Goal: Information Seeking & Learning: Learn about a topic

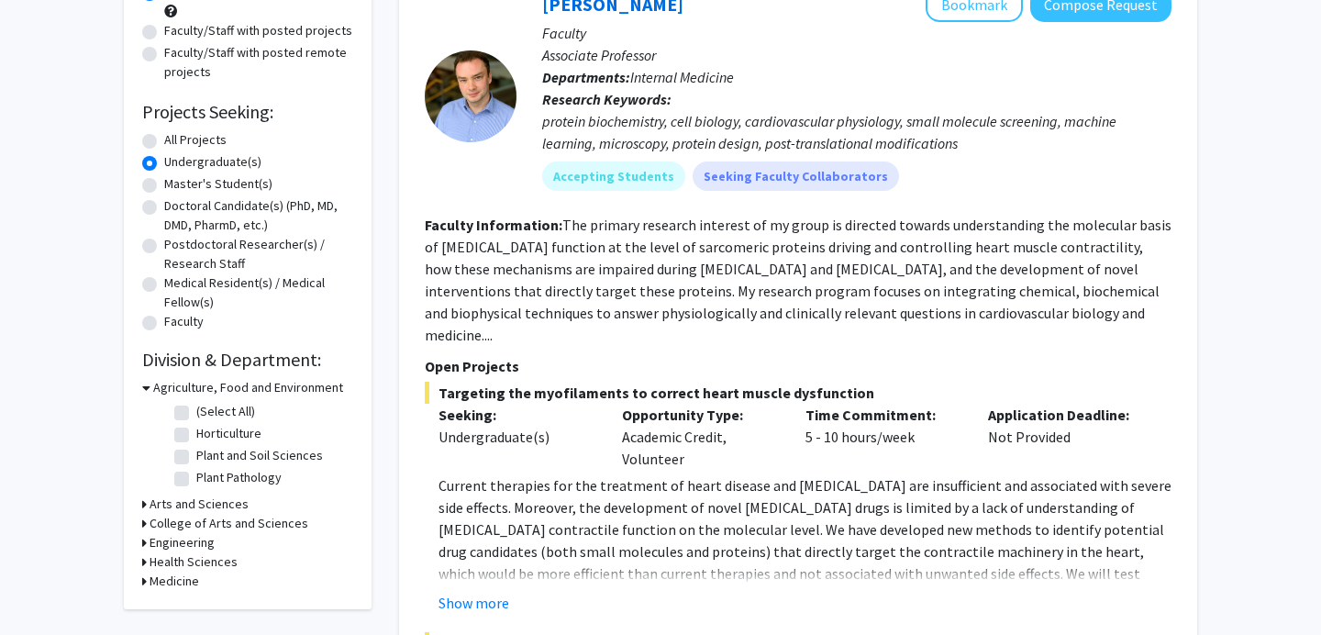
scroll to position [233, 0]
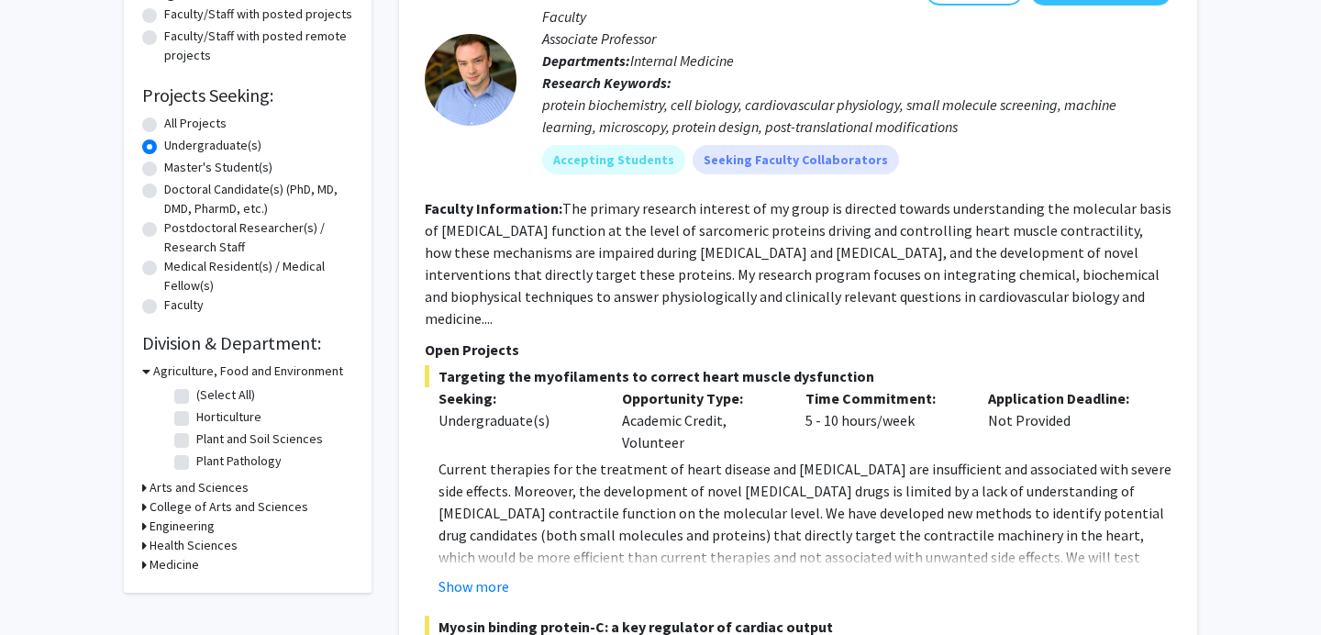
click at [201, 486] on h3 "Arts and Sciences" at bounding box center [199, 487] width 99 height 19
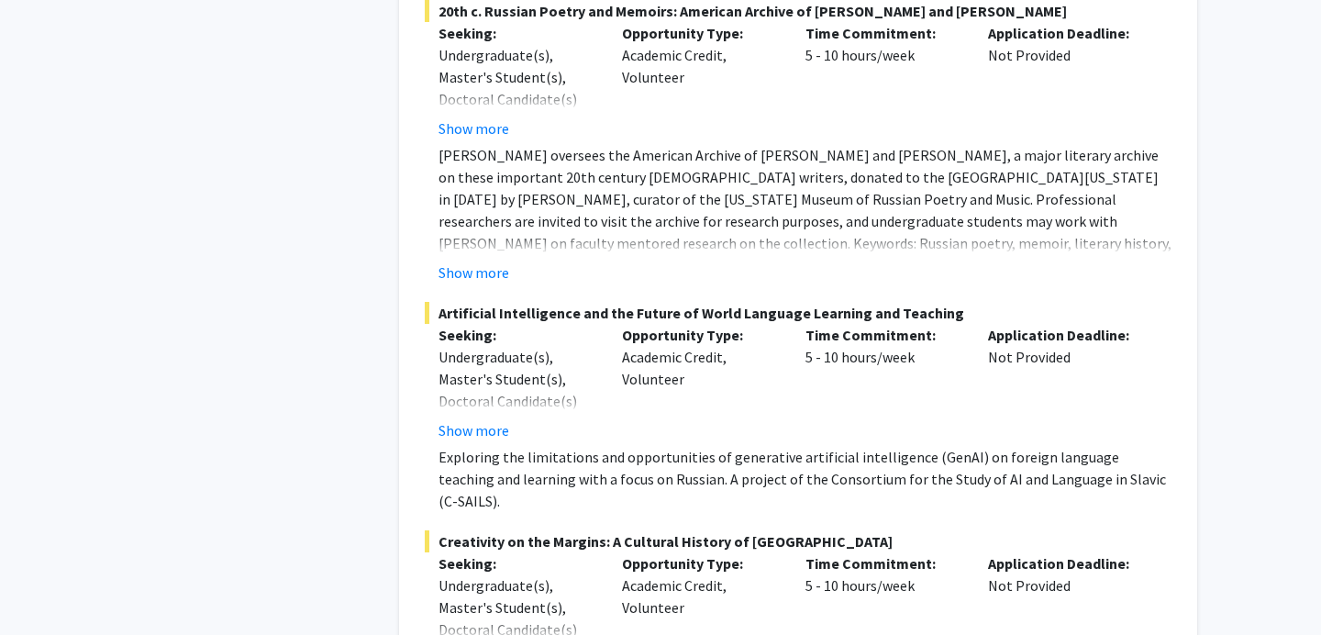
scroll to position [9442, 0]
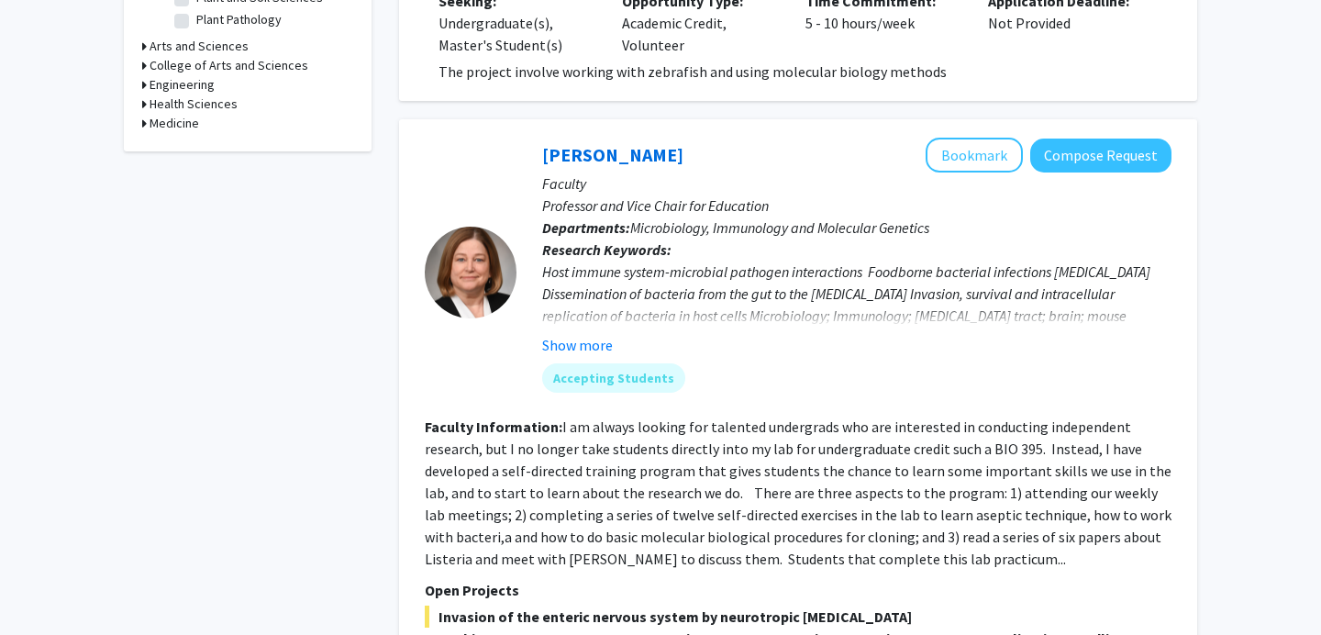
scroll to position [649, 0]
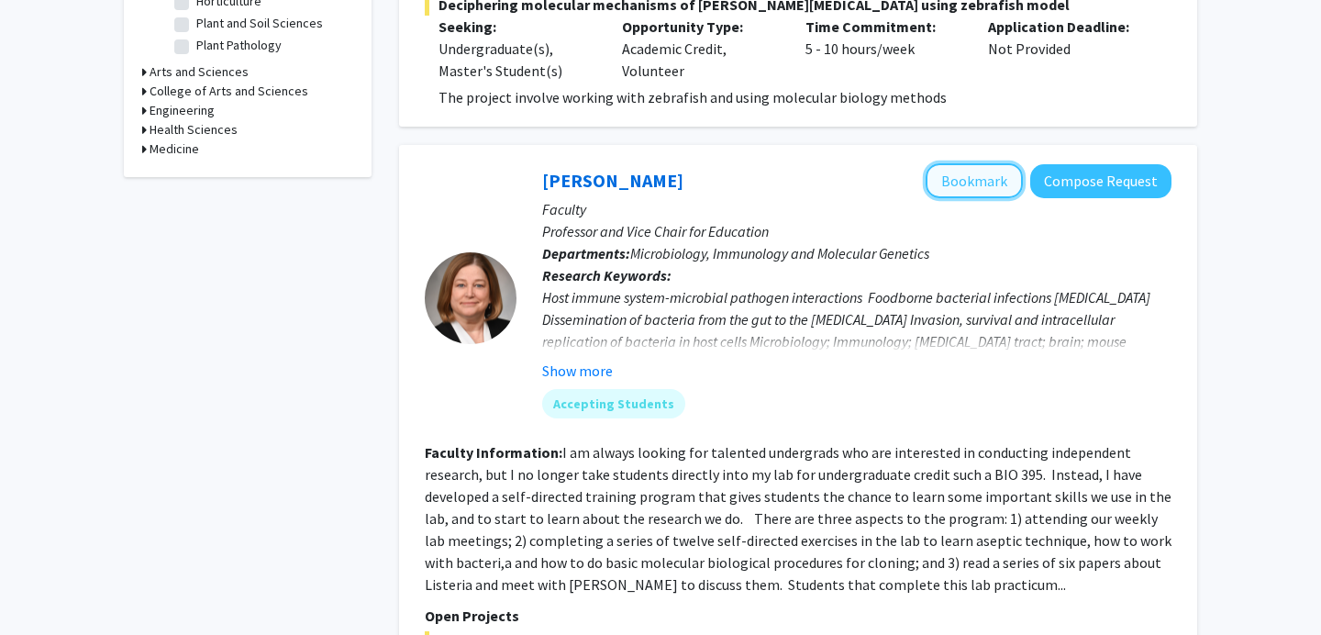
click at [973, 163] on button "Bookmark" at bounding box center [974, 180] width 97 height 35
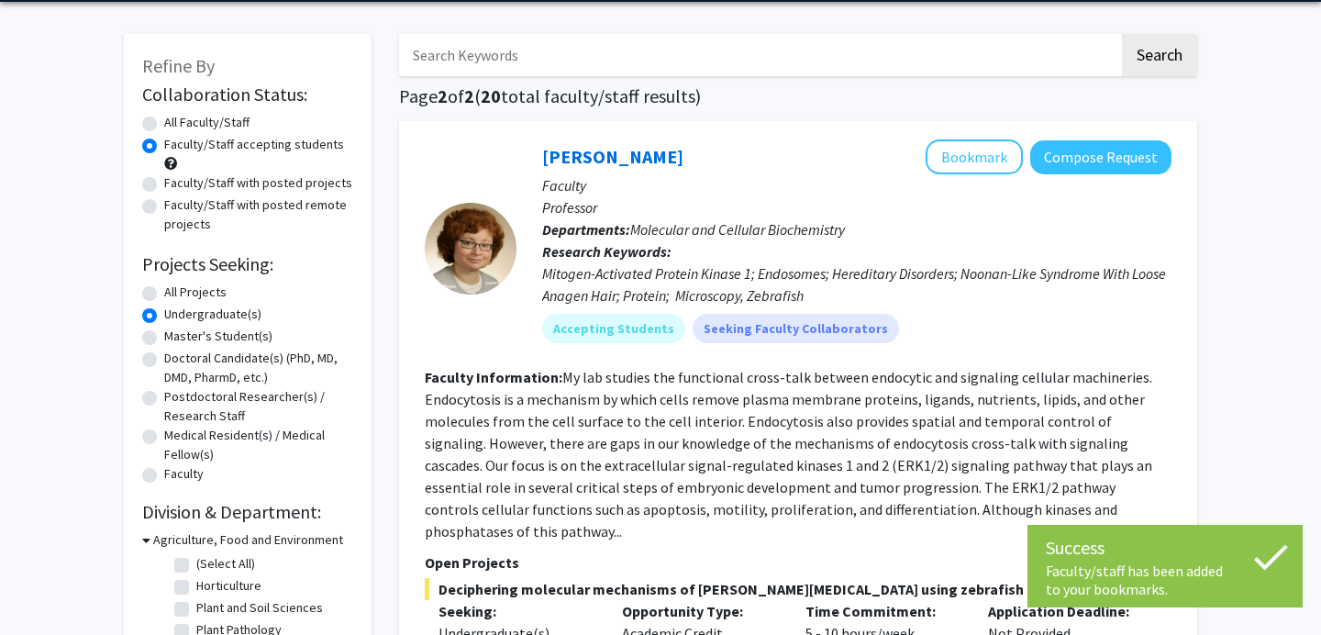
scroll to position [65, 0]
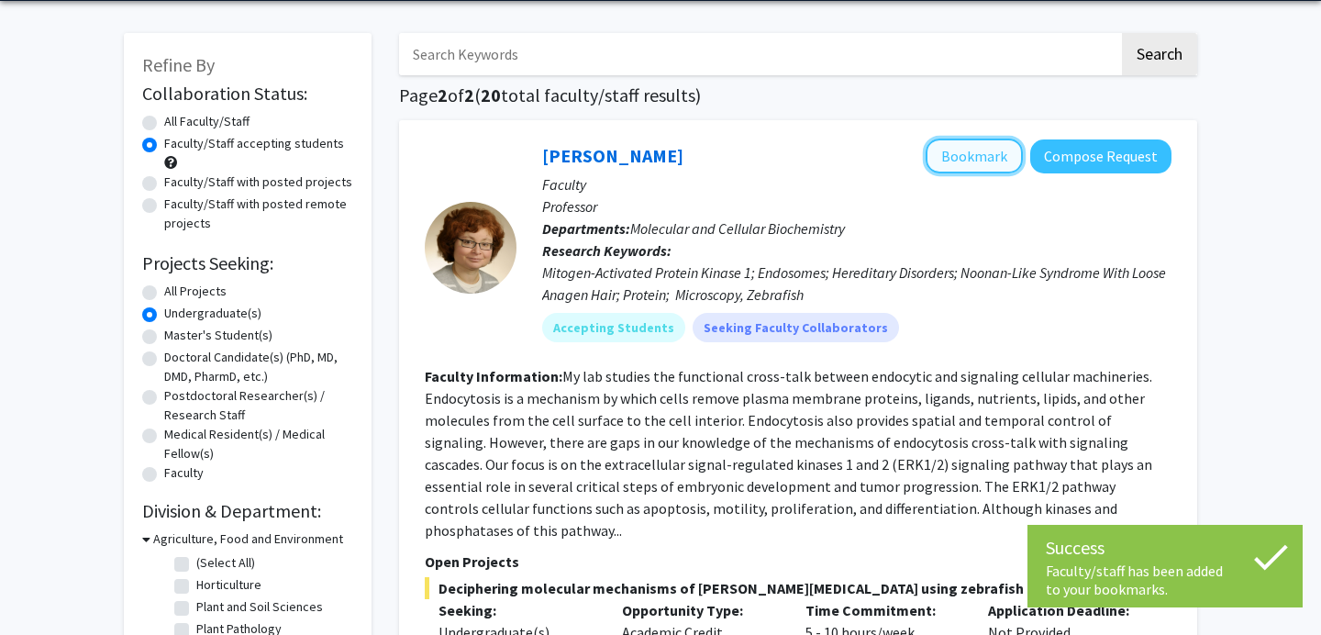
click at [991, 156] on button "Bookmark" at bounding box center [974, 156] width 97 height 35
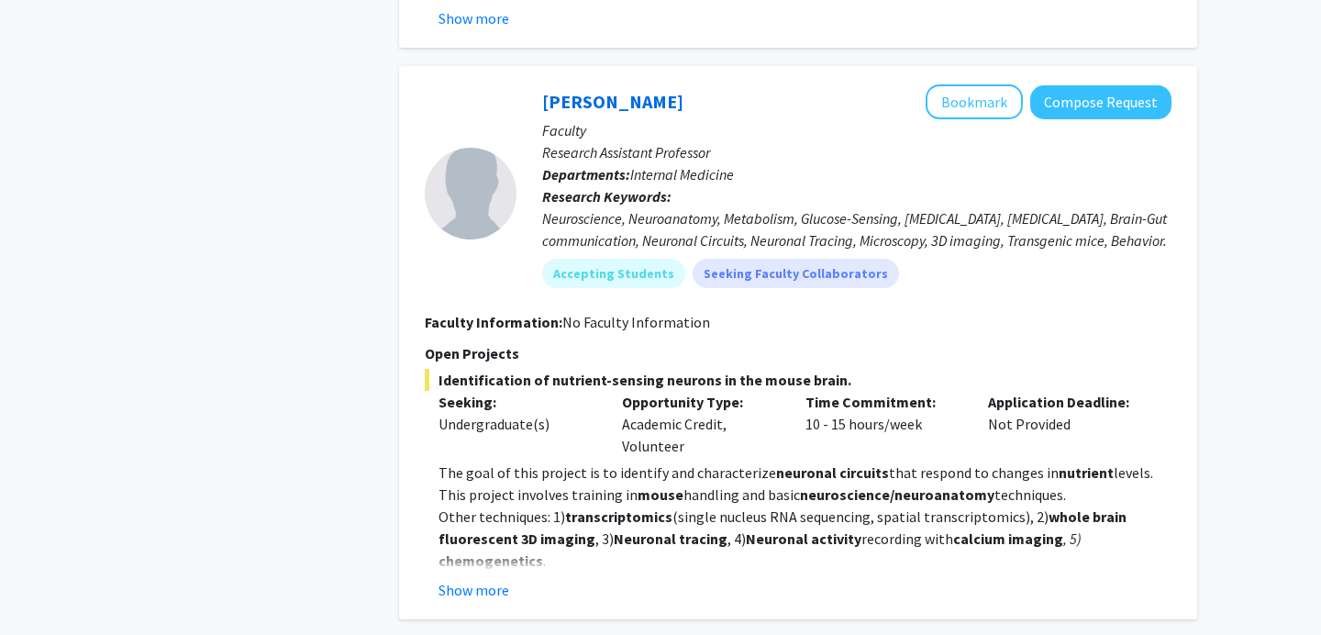
scroll to position [3437, 0]
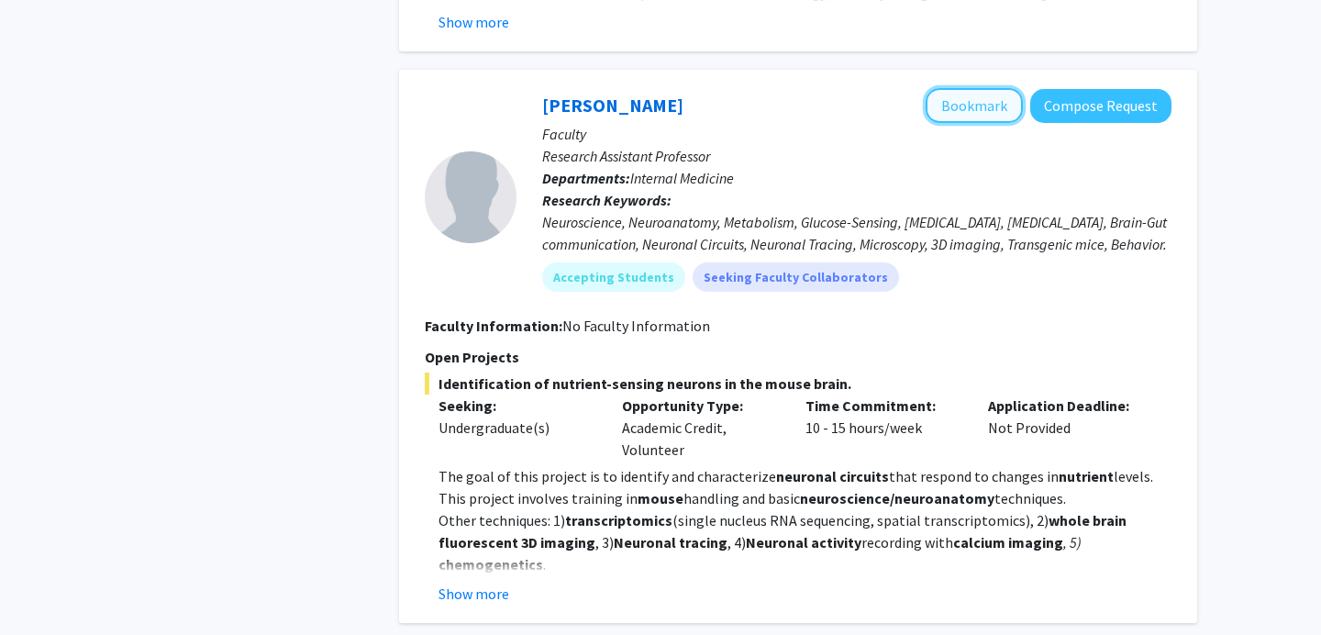
click at [975, 88] on button "Bookmark" at bounding box center [974, 105] width 97 height 35
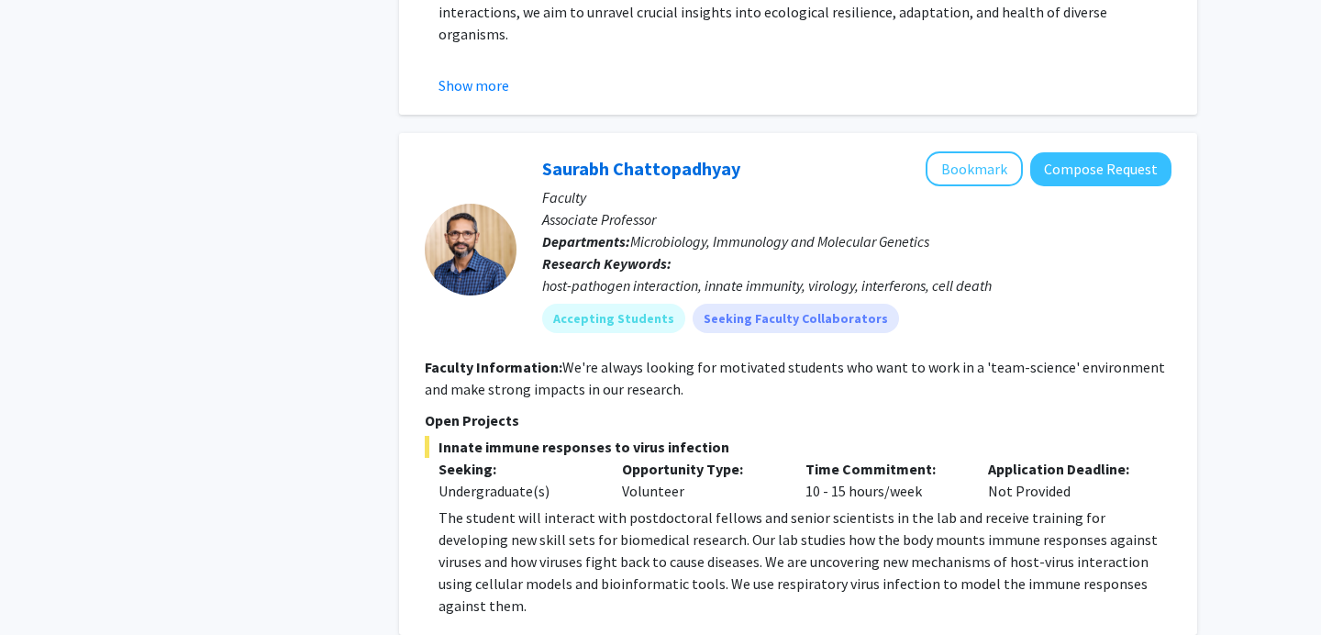
scroll to position [4665, 0]
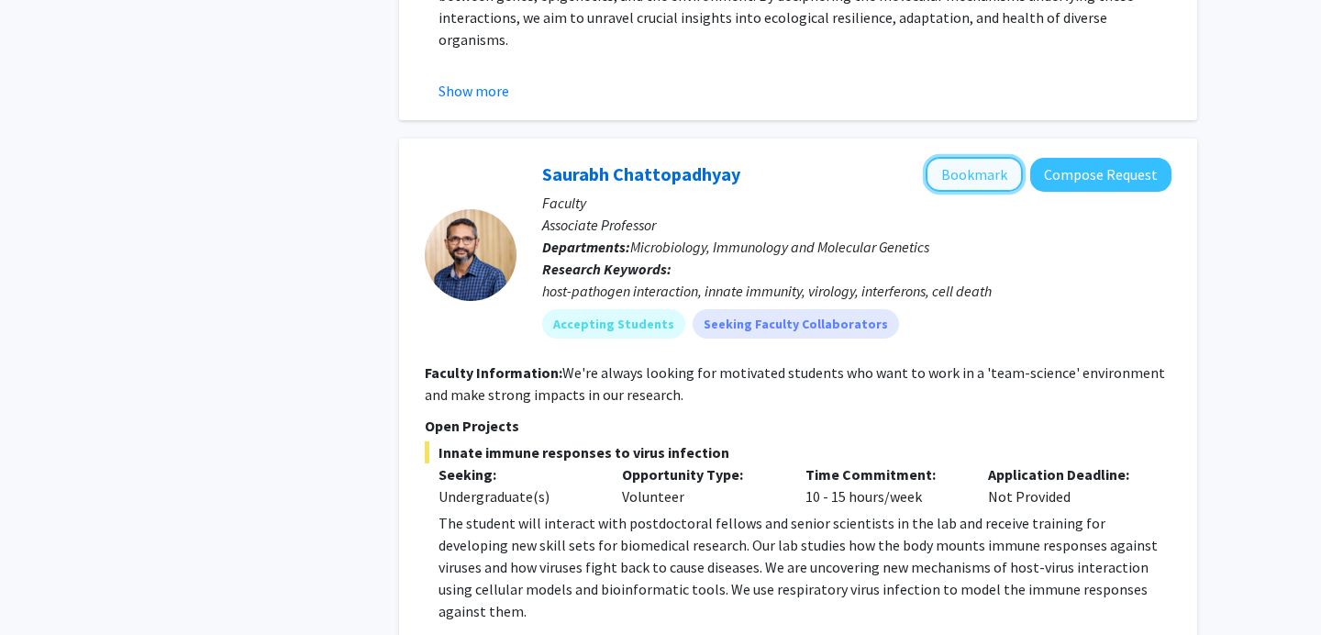
click at [953, 157] on button "Bookmark" at bounding box center [974, 174] width 97 height 35
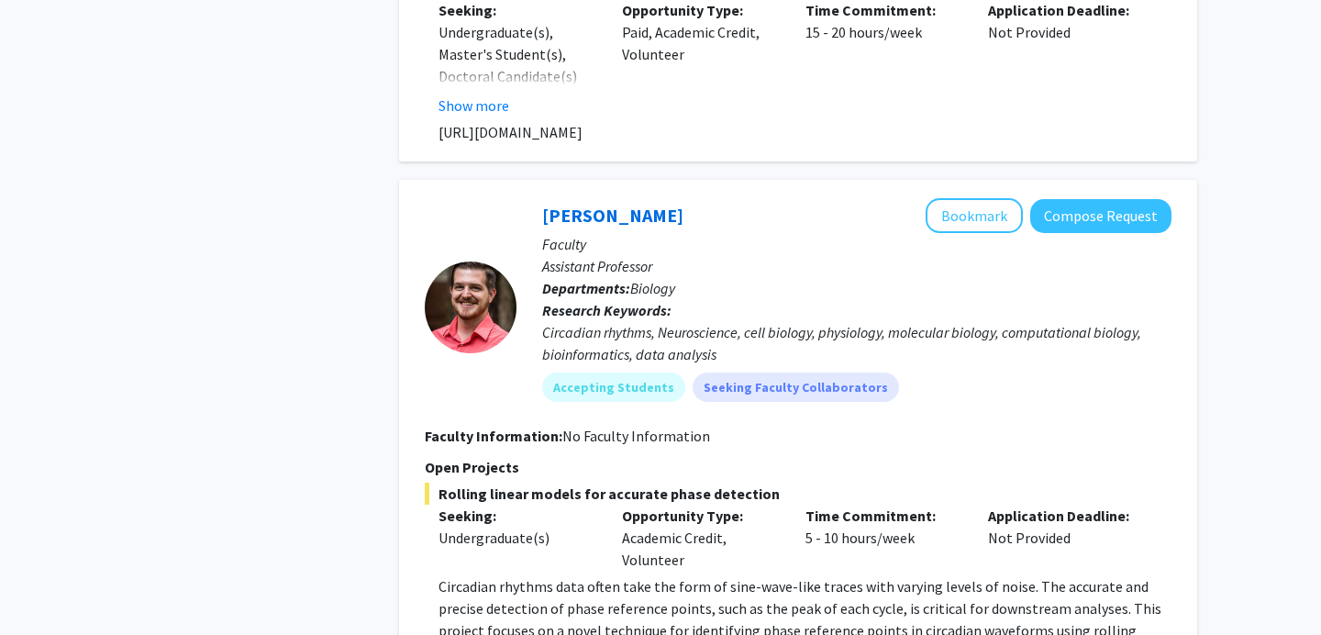
scroll to position [5695, 0]
click at [975, 197] on button "Bookmark" at bounding box center [974, 214] width 97 height 35
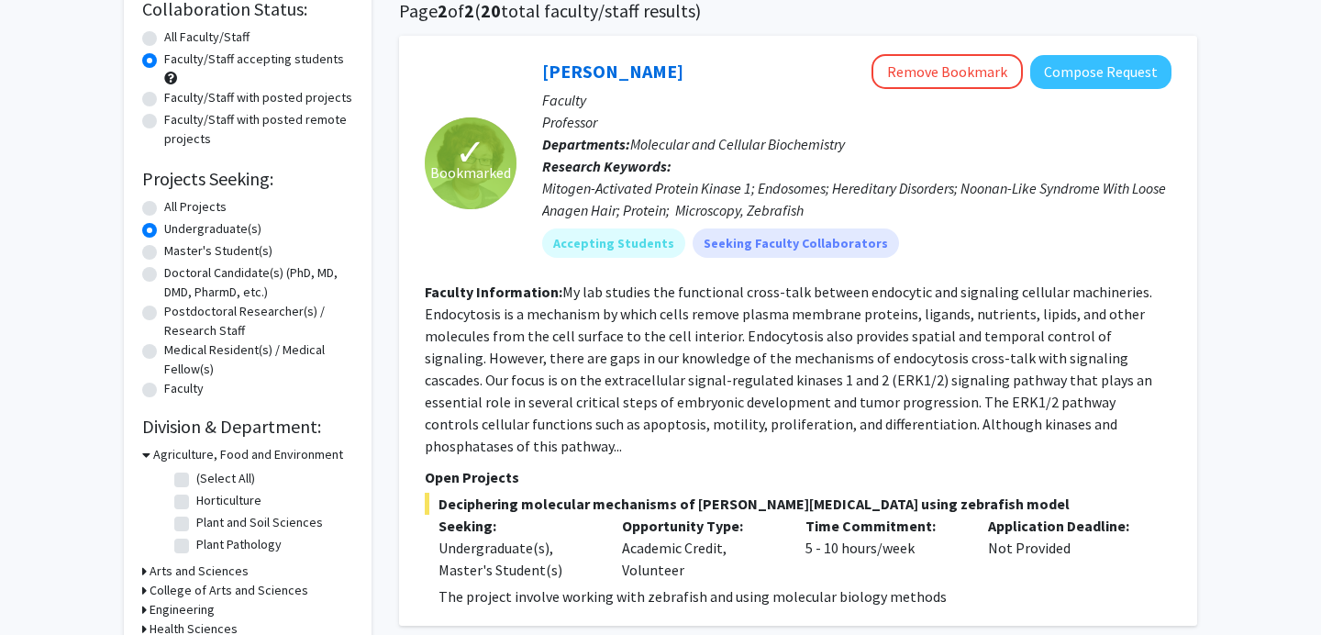
scroll to position [149, 0]
click at [596, 71] on link "[PERSON_NAME]" at bounding box center [612, 72] width 141 height 23
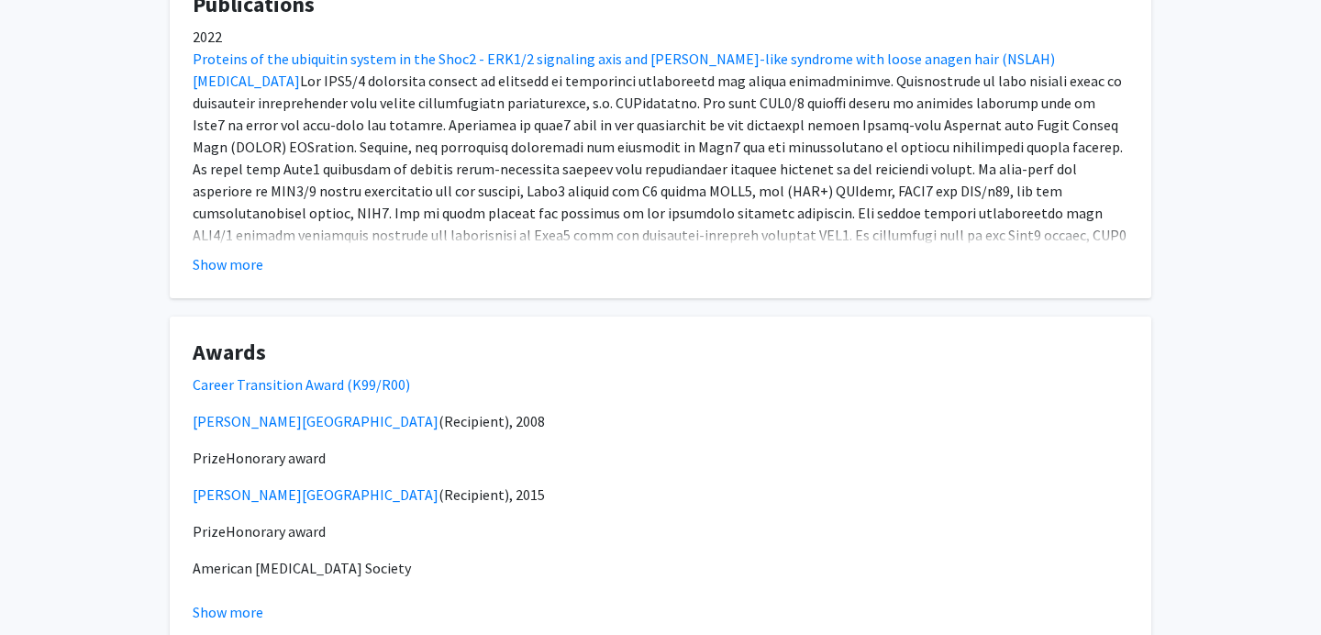
scroll to position [1133, 0]
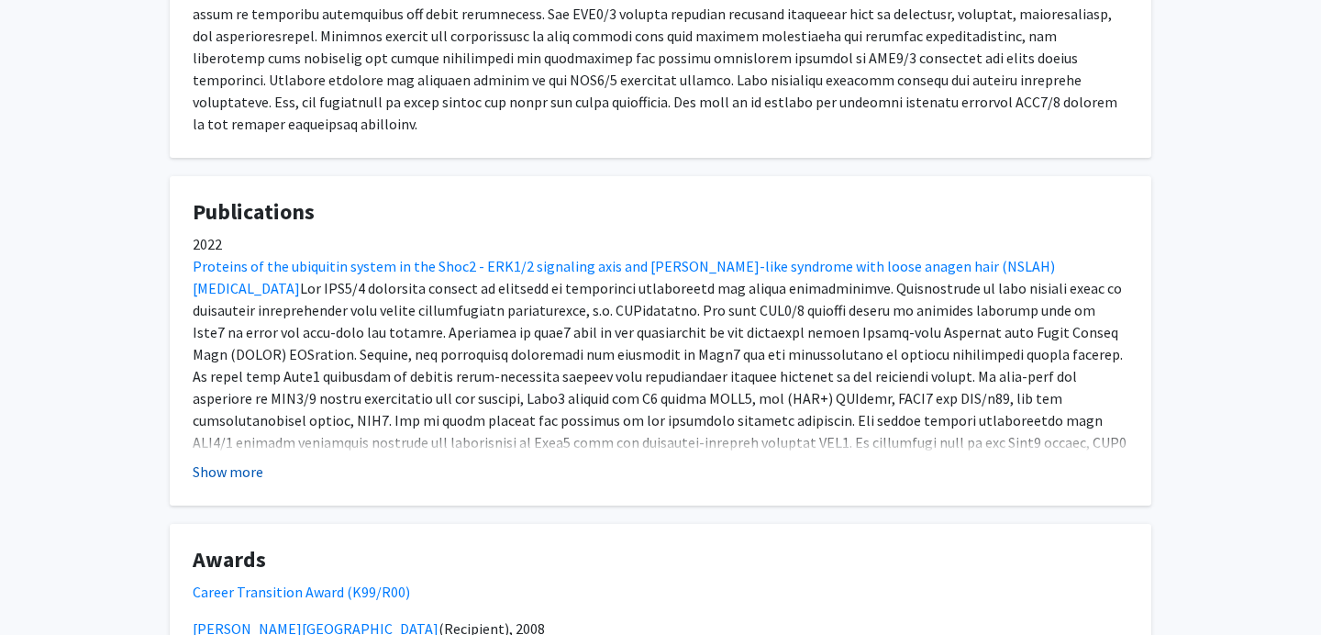
click at [221, 461] on button "Show more" at bounding box center [228, 472] width 71 height 22
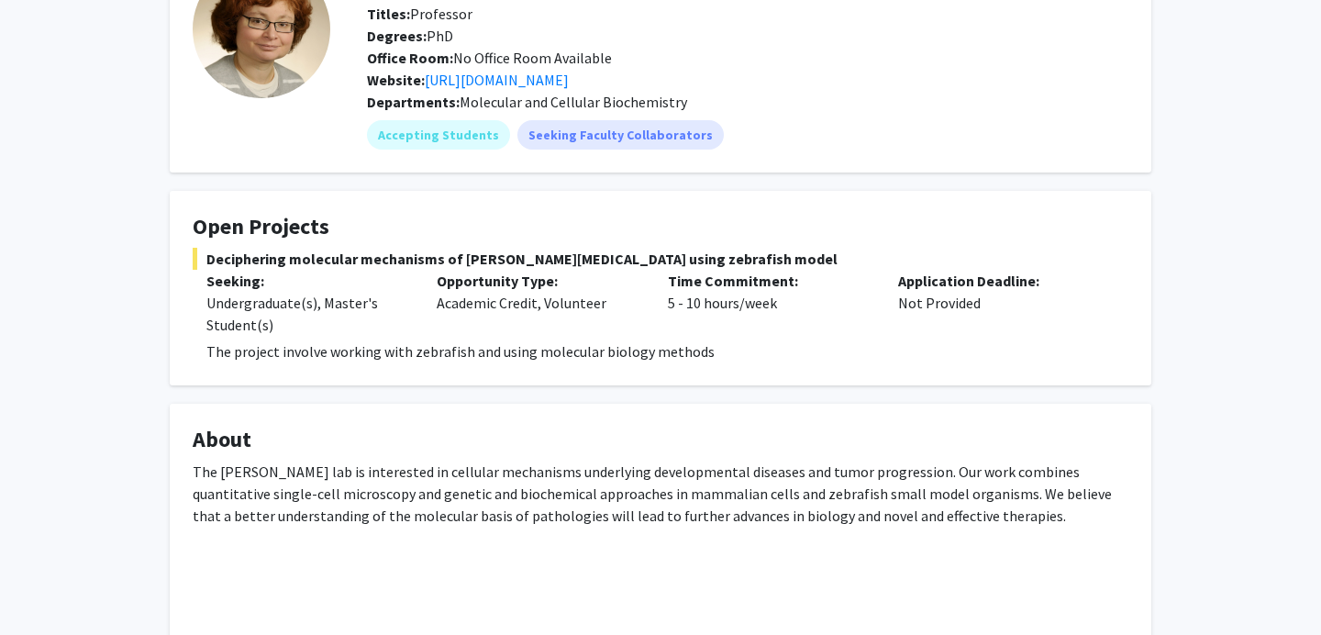
scroll to position [0, 0]
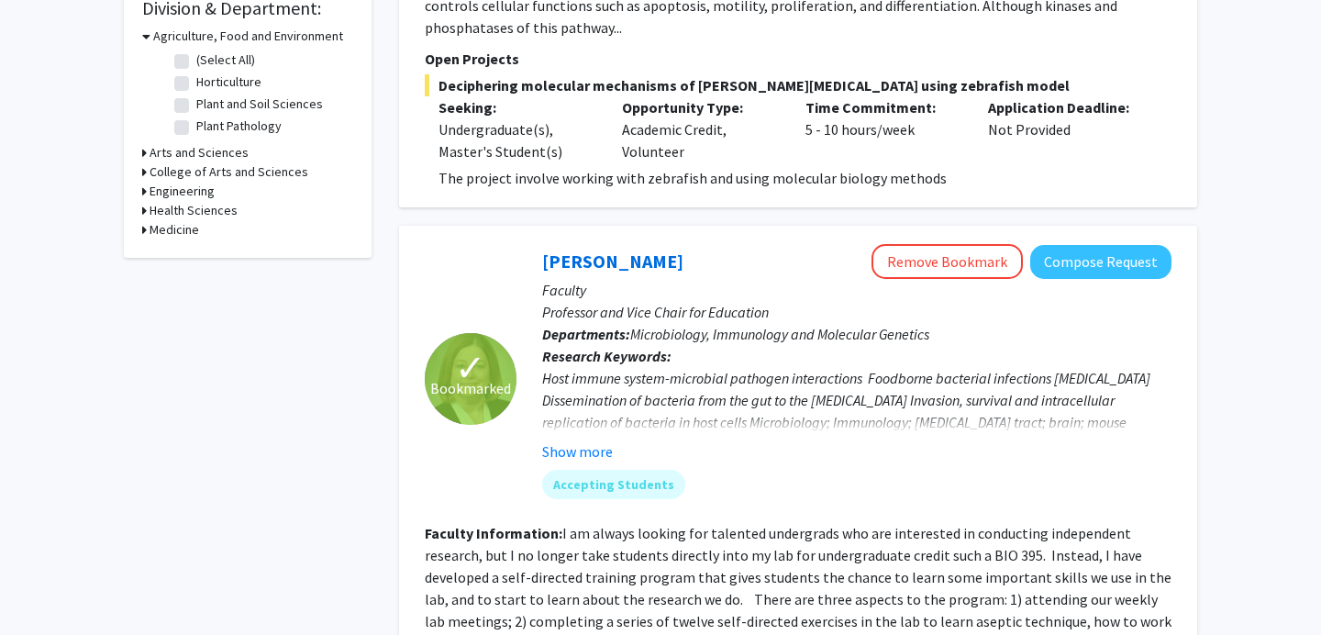
scroll to position [579, 0]
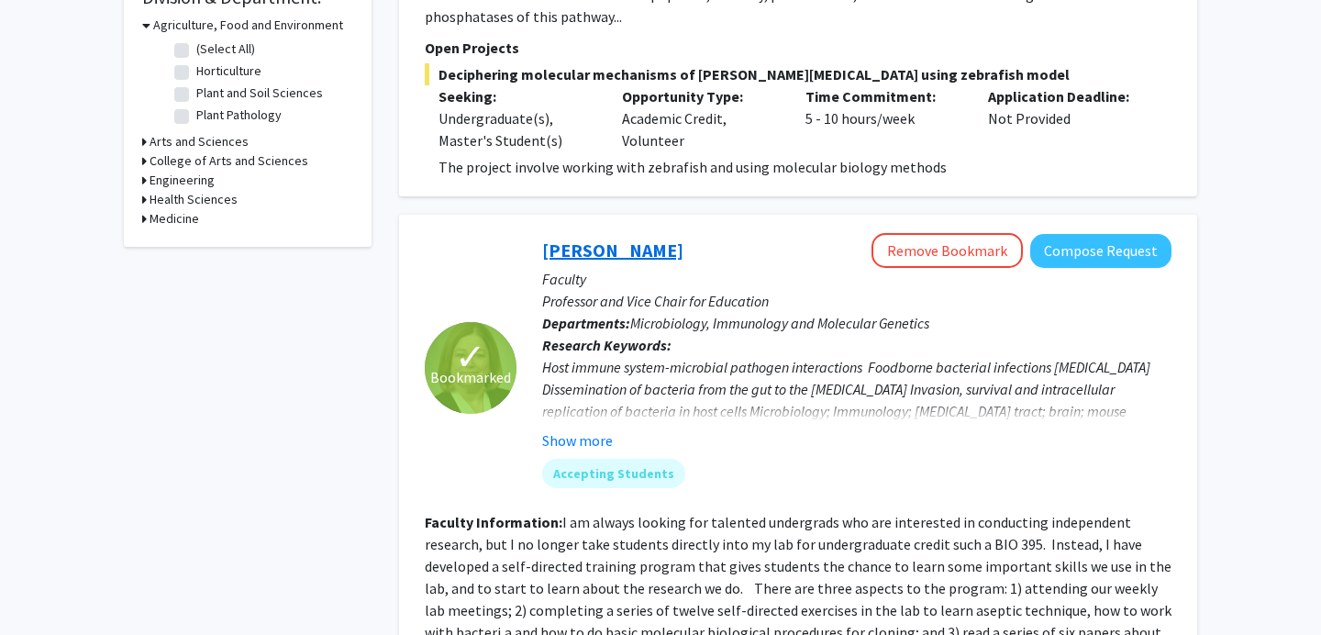
click at [602, 239] on link "[PERSON_NAME]" at bounding box center [612, 250] width 141 height 23
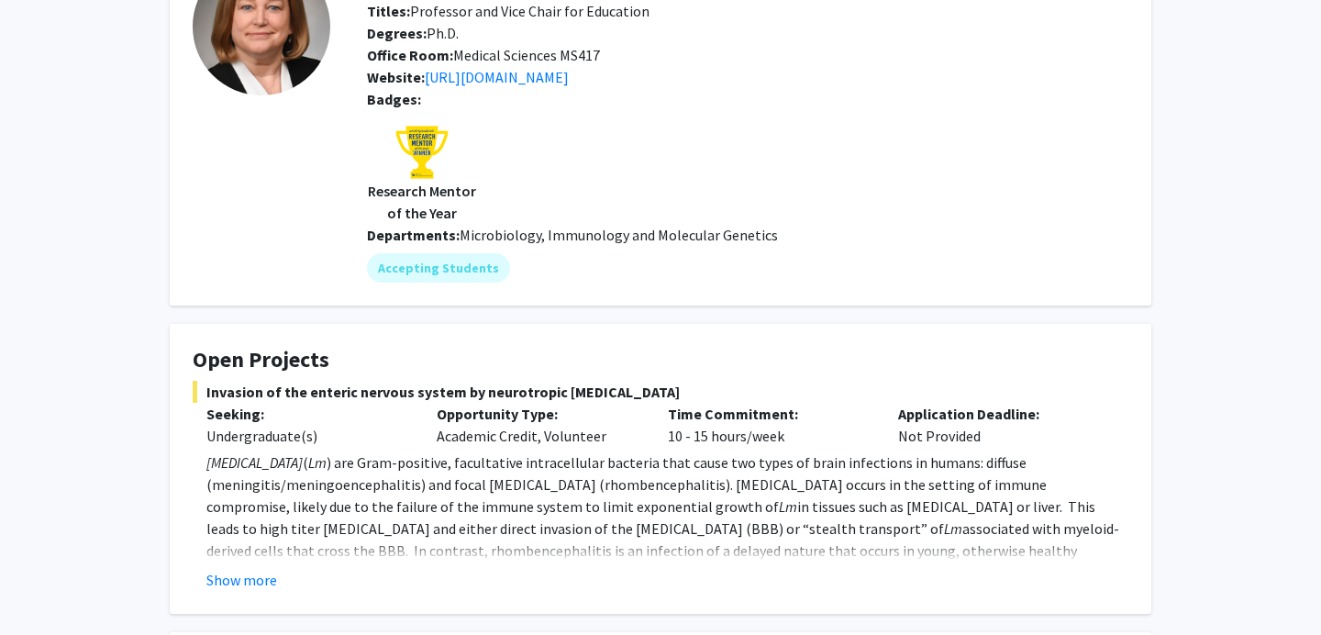
scroll to position [387, 0]
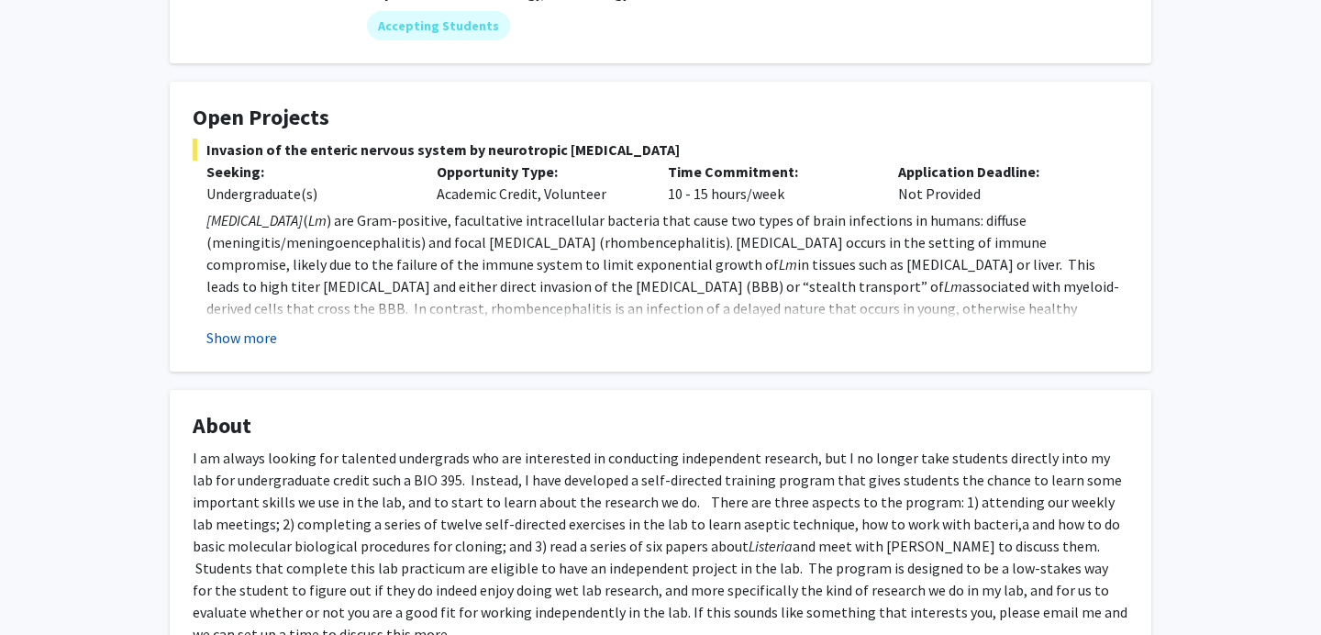
click at [247, 334] on button "Show more" at bounding box center [241, 338] width 71 height 22
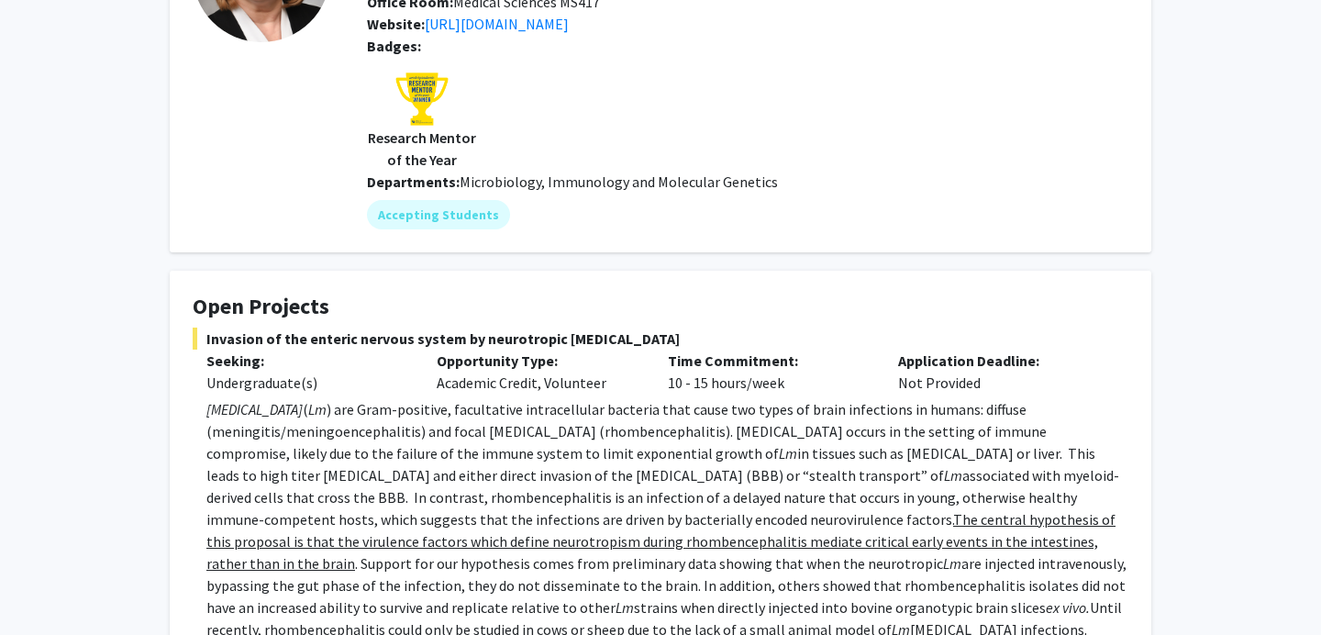
scroll to position [0, 0]
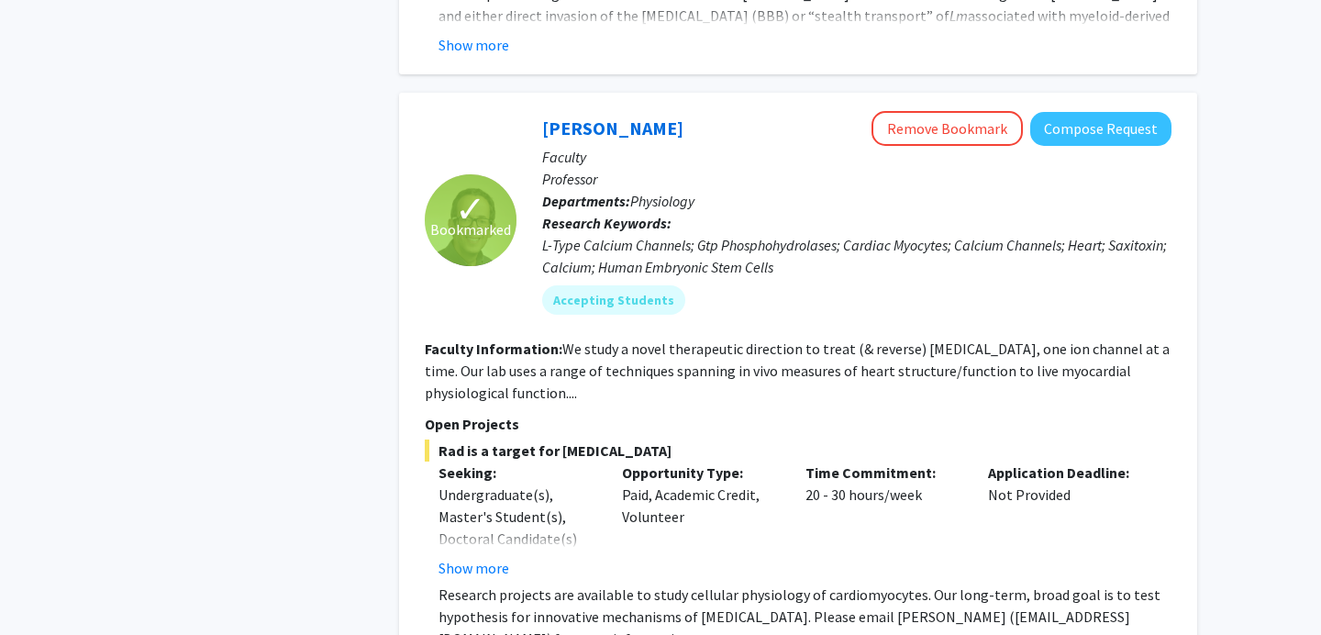
scroll to position [1471, 0]
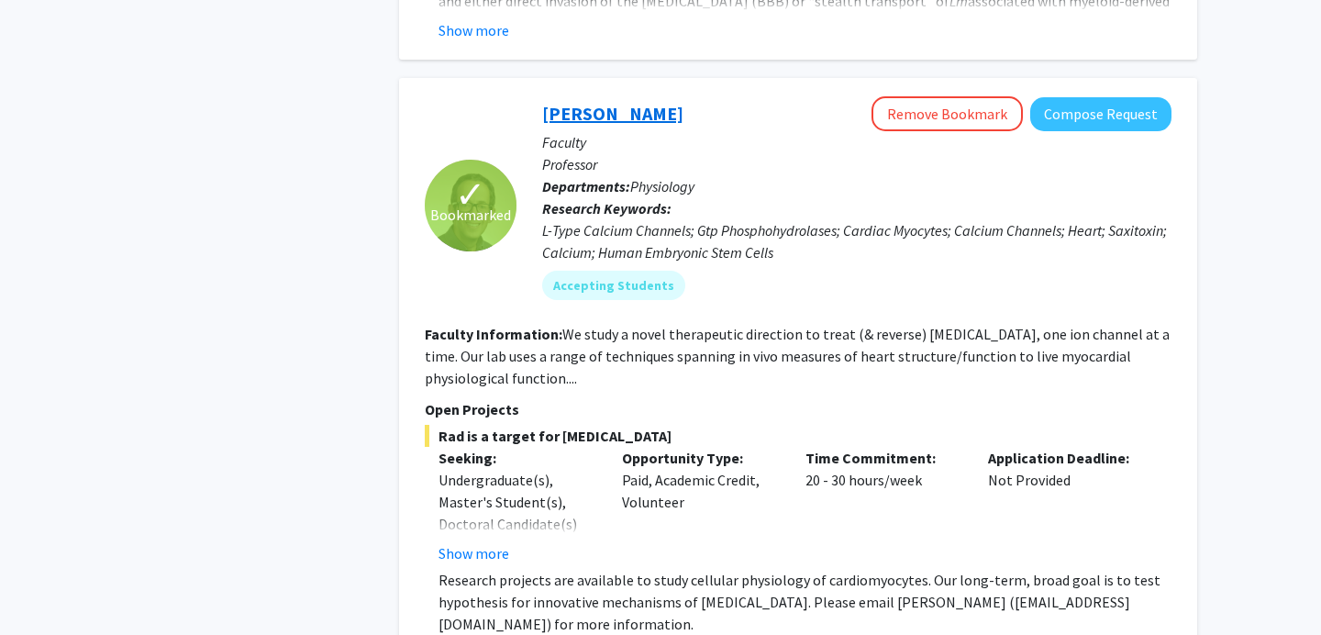
click at [619, 102] on link "[PERSON_NAME]" at bounding box center [612, 113] width 141 height 23
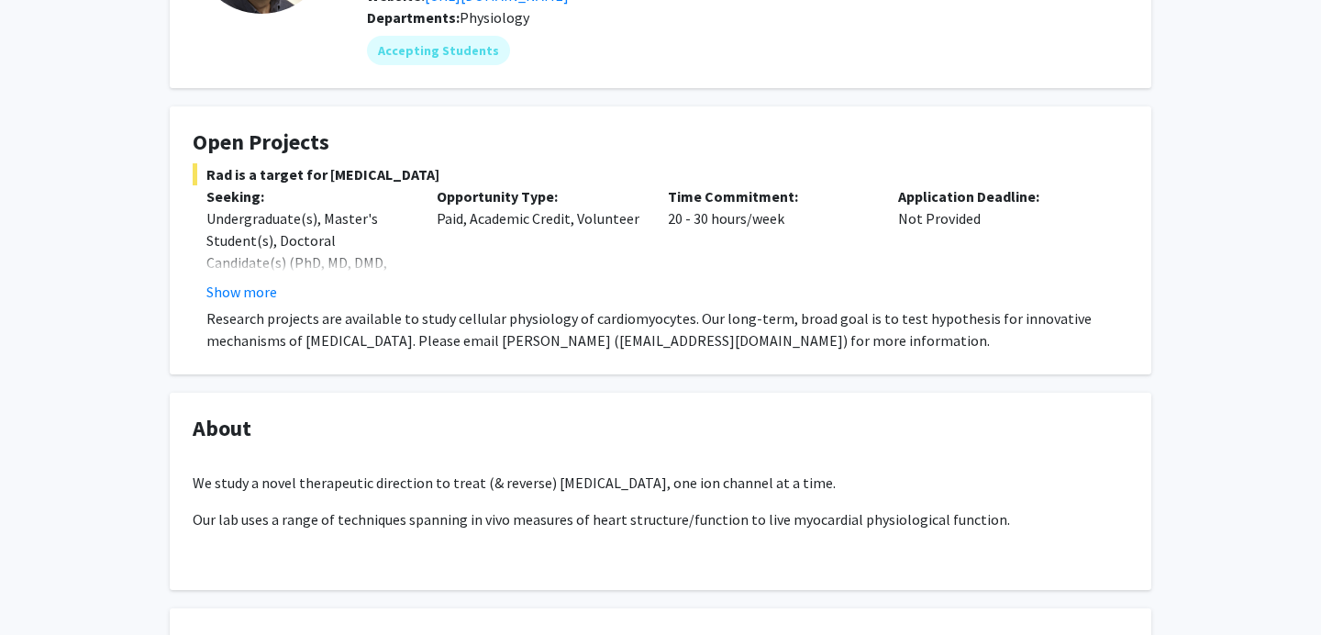
scroll to position [242, 0]
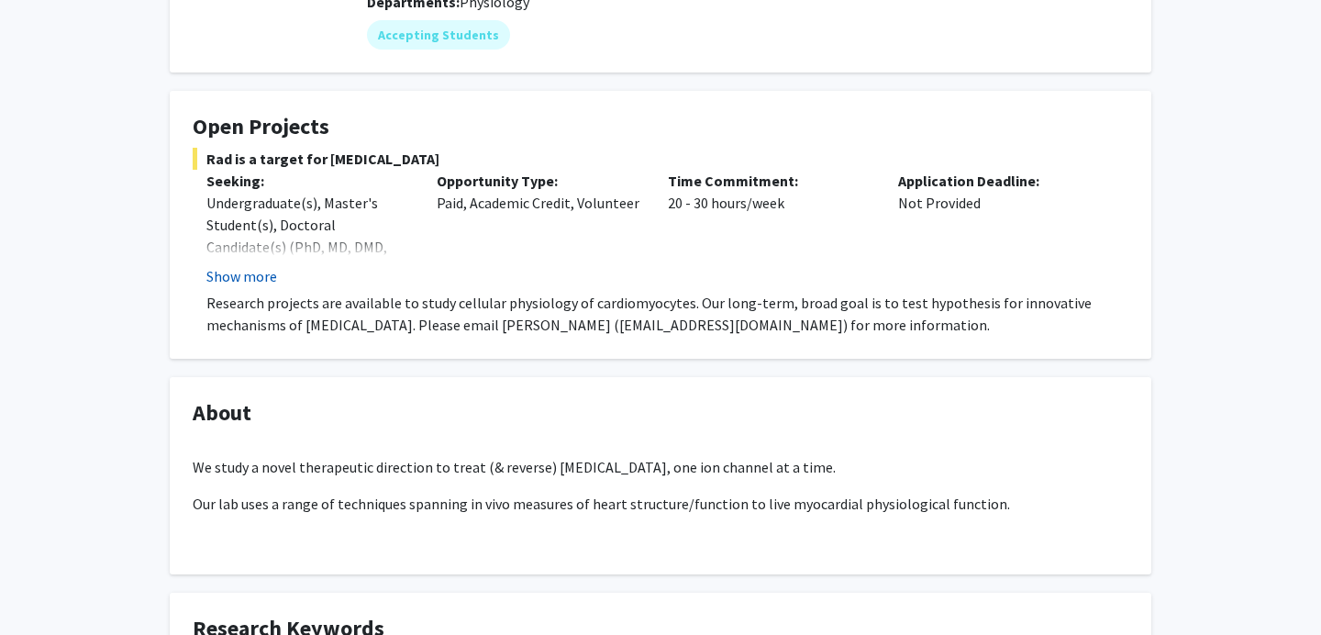
click at [262, 272] on button "Show more" at bounding box center [241, 276] width 71 height 22
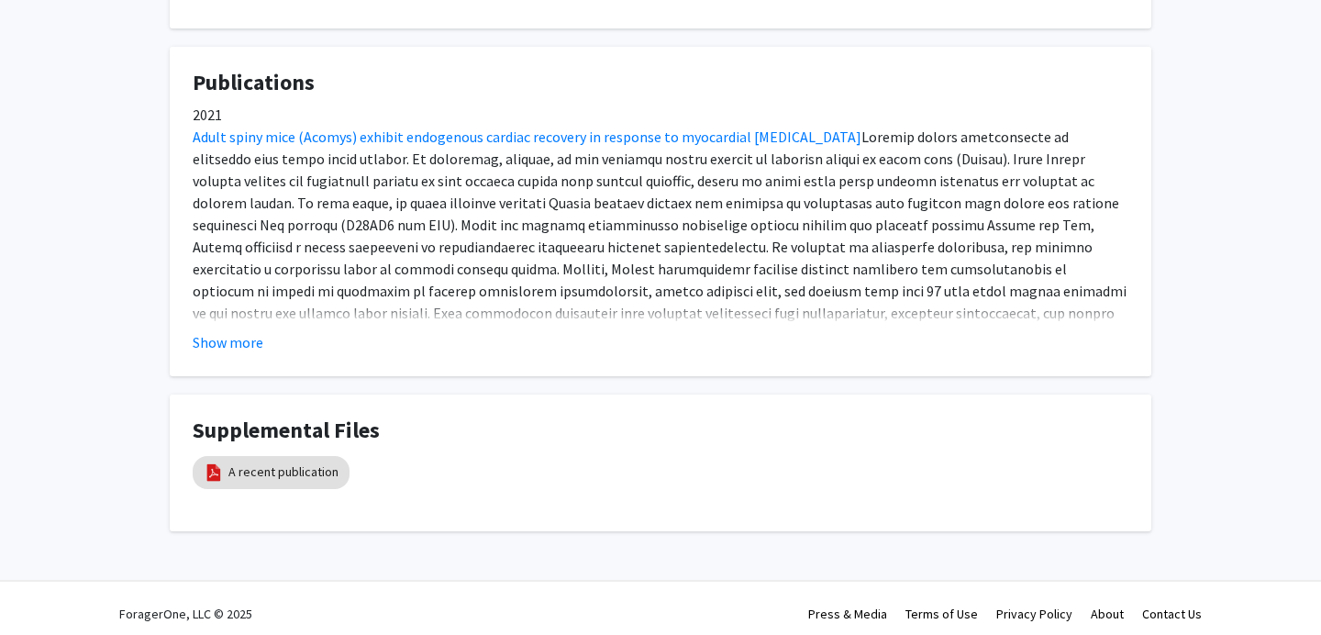
scroll to position [999, 0]
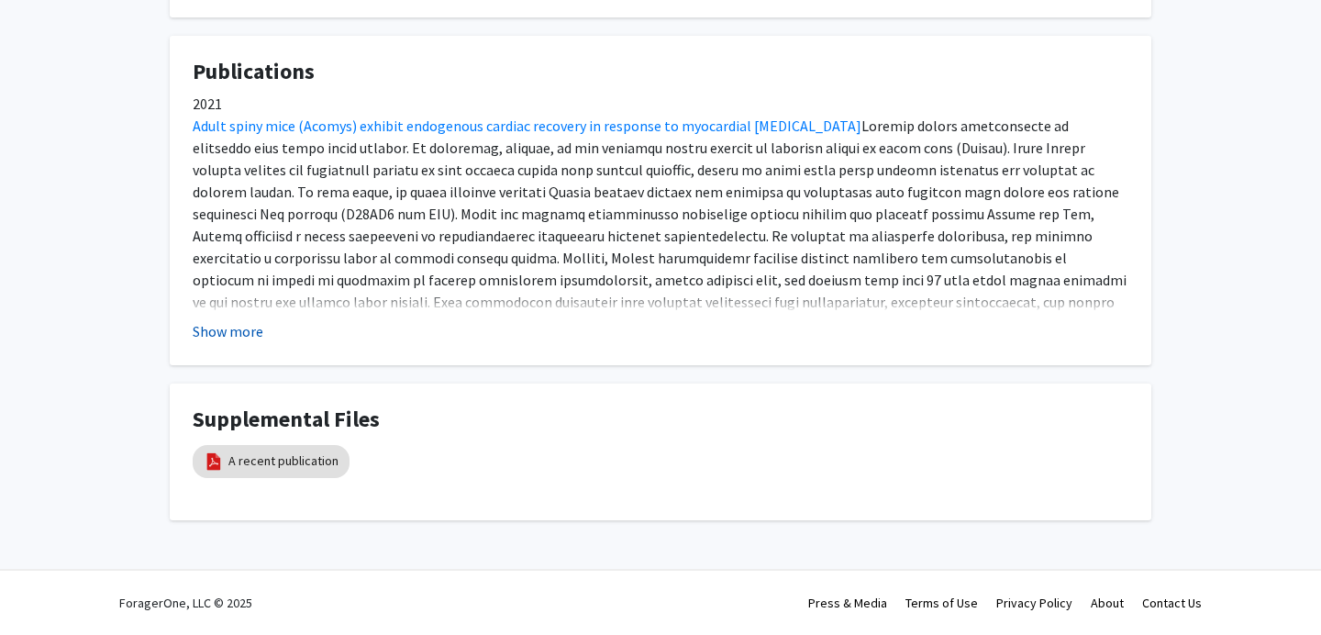
click at [229, 329] on button "Show more" at bounding box center [228, 331] width 71 height 22
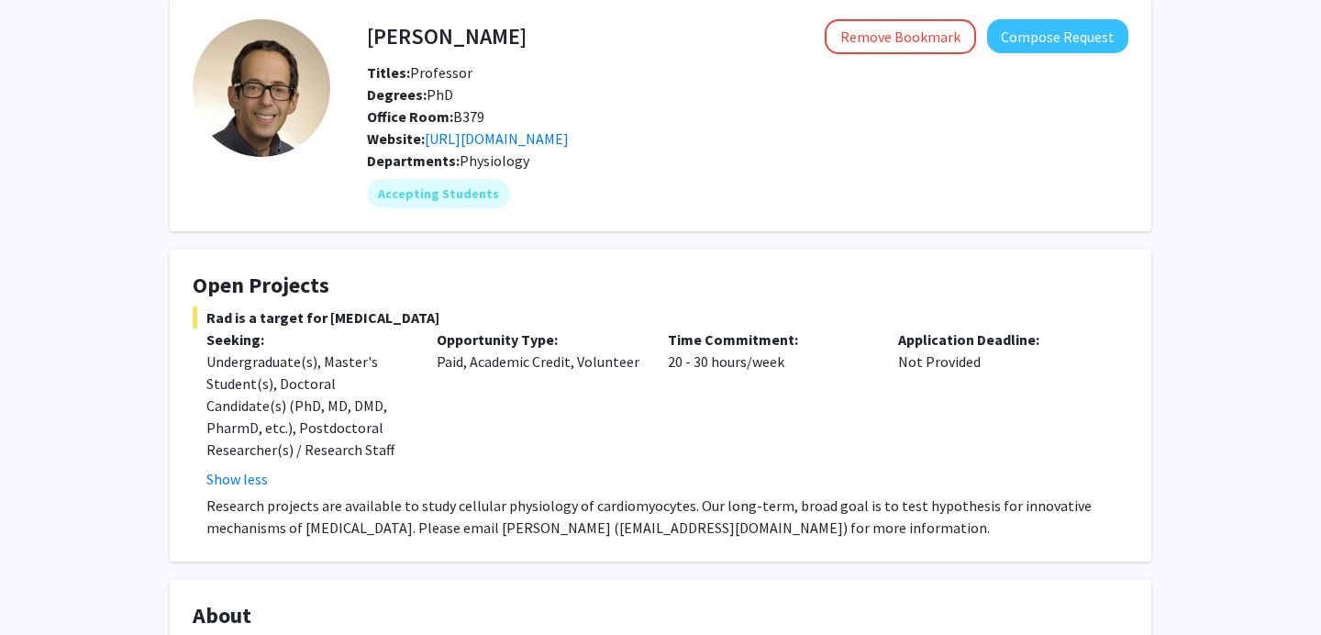
scroll to position [0, 0]
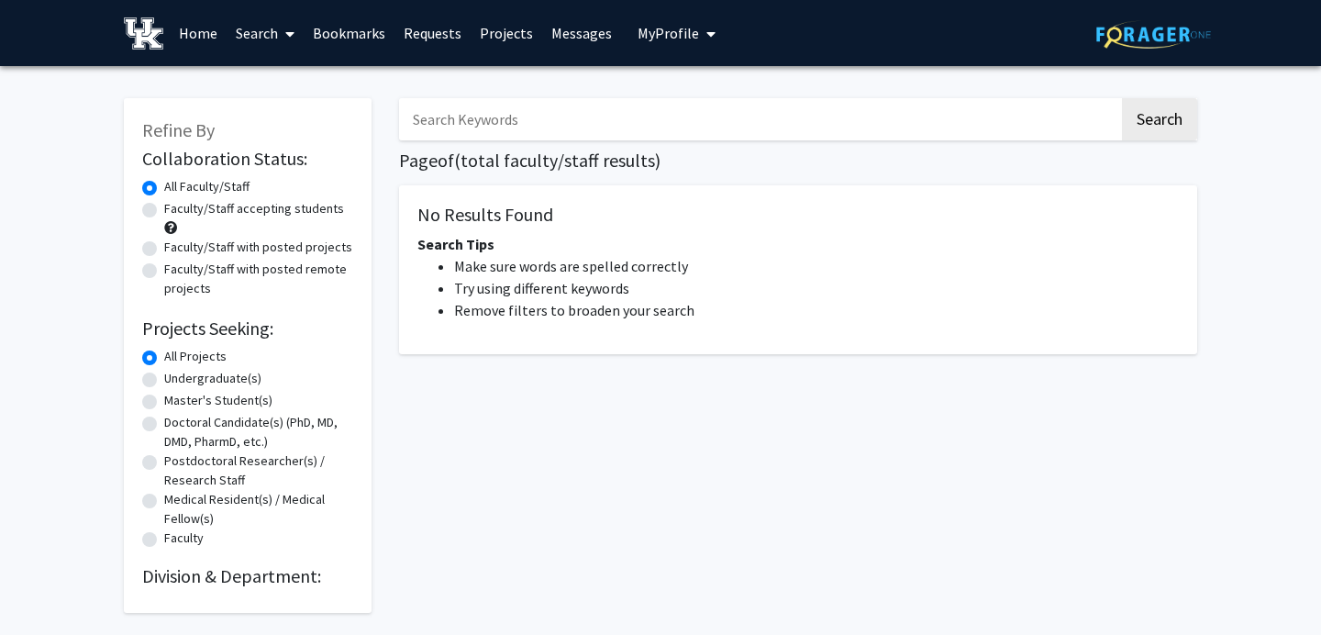
click at [164, 378] on label "Undergraduate(s)" at bounding box center [212, 378] width 97 height 19
click at [164, 378] on input "Undergraduate(s)" at bounding box center [170, 375] width 12 height 12
radio input "true"
click at [1174, 134] on button "Search" at bounding box center [1159, 119] width 75 height 42
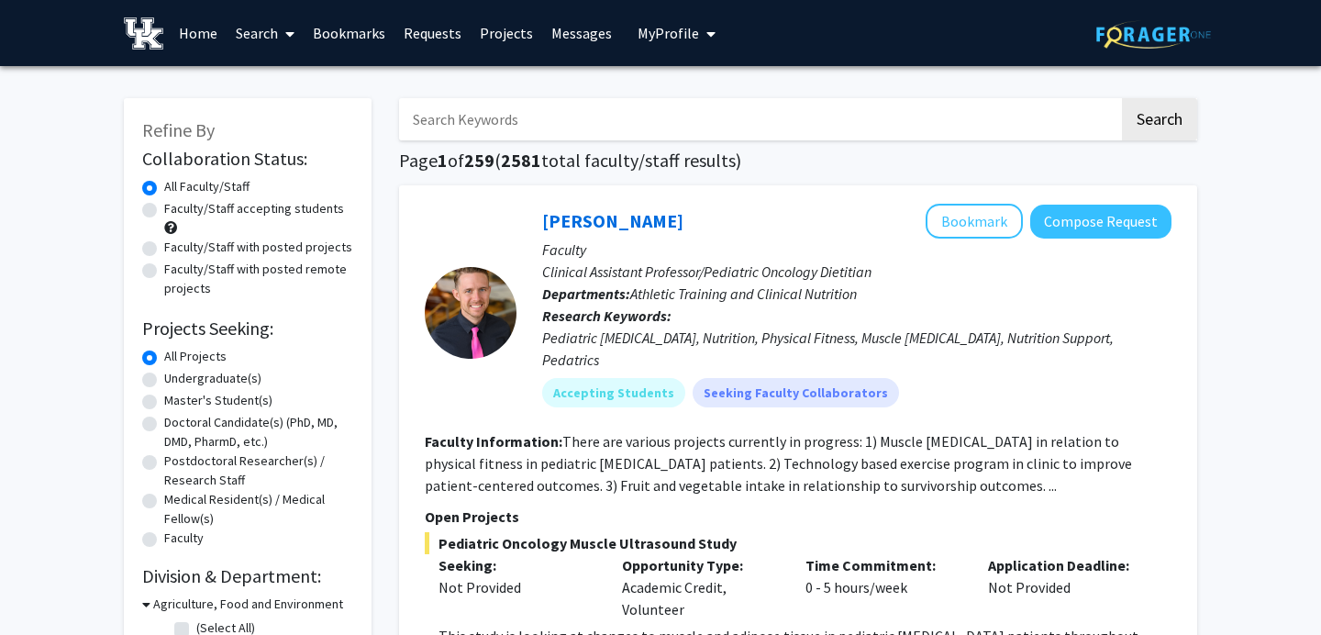
click at [164, 382] on label "Undergraduate(s)" at bounding box center [212, 378] width 97 height 19
click at [164, 381] on input "Undergraduate(s)" at bounding box center [170, 375] width 12 height 12
radio input "true"
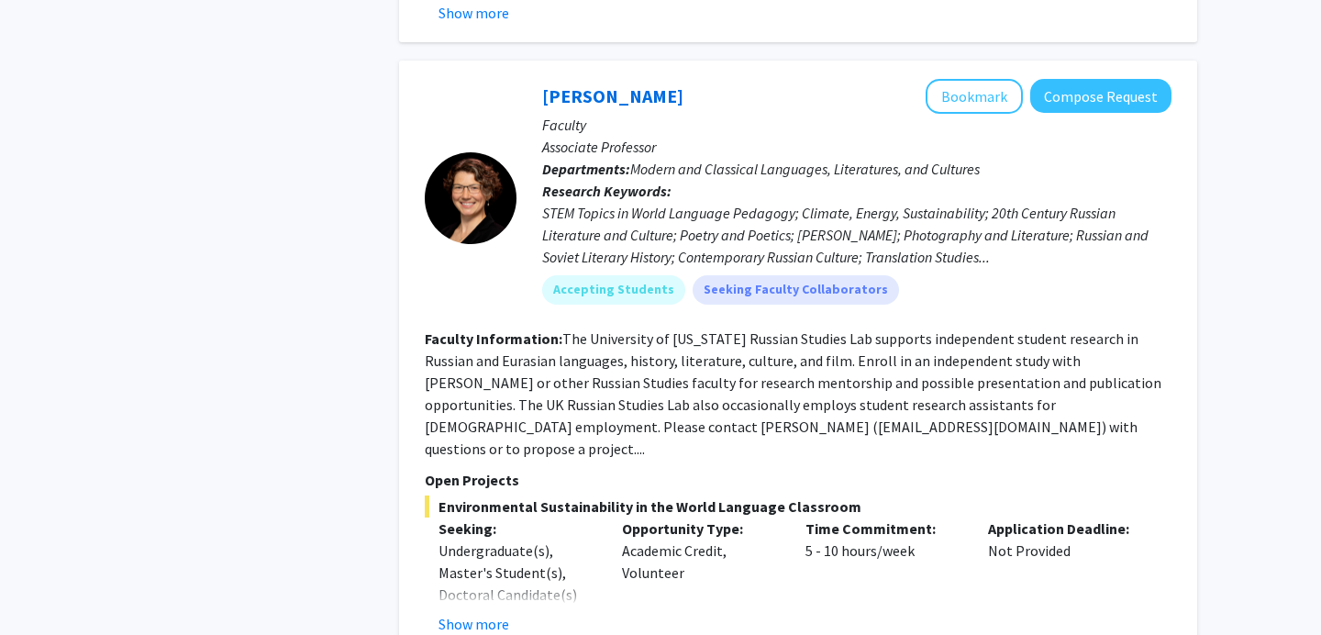
scroll to position [9442, 0]
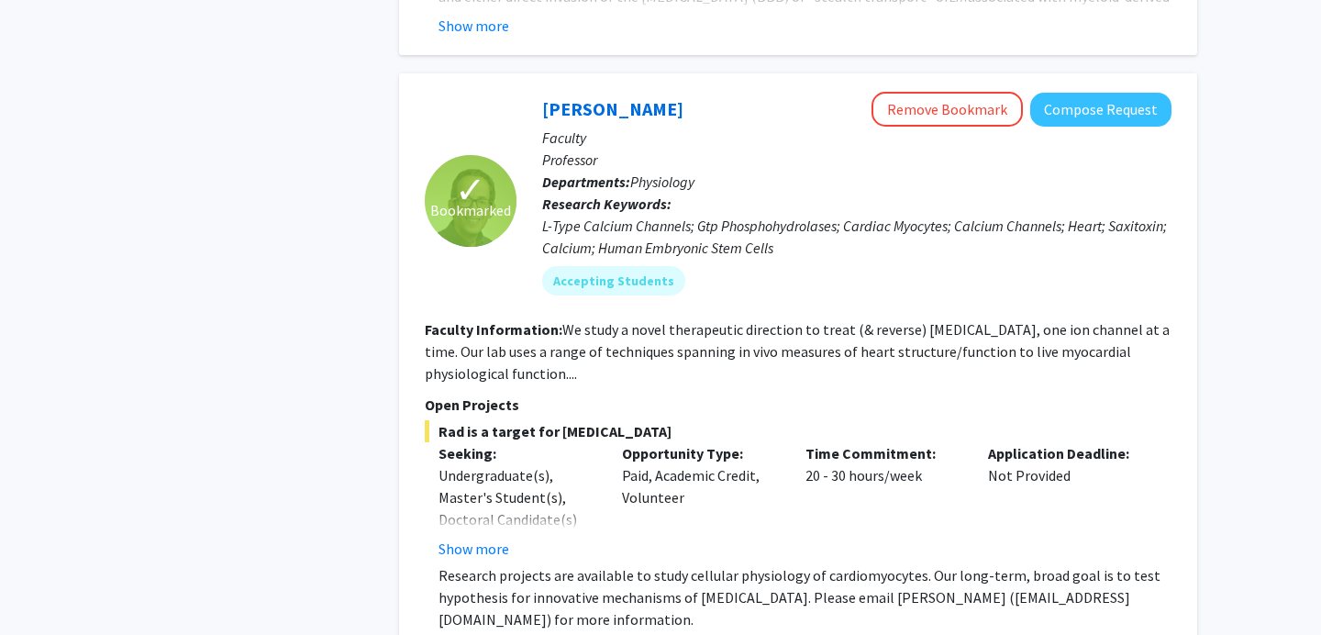
scroll to position [1393, 0]
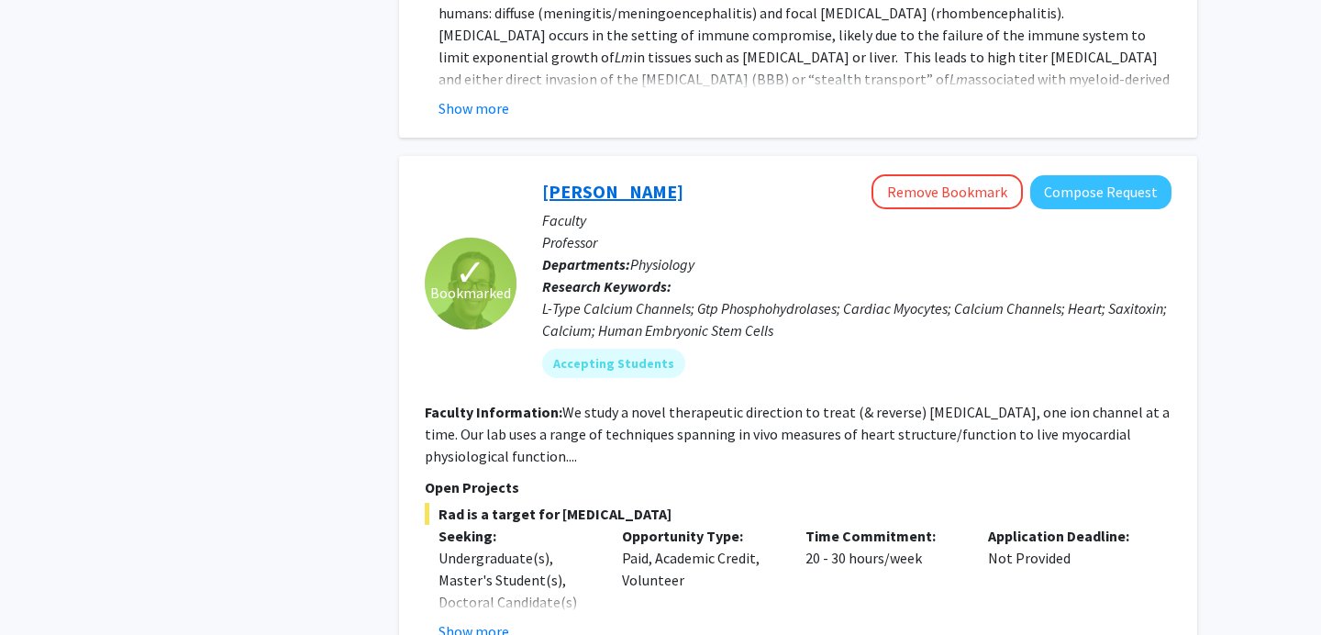
click at [618, 180] on link "[PERSON_NAME]" at bounding box center [612, 191] width 141 height 23
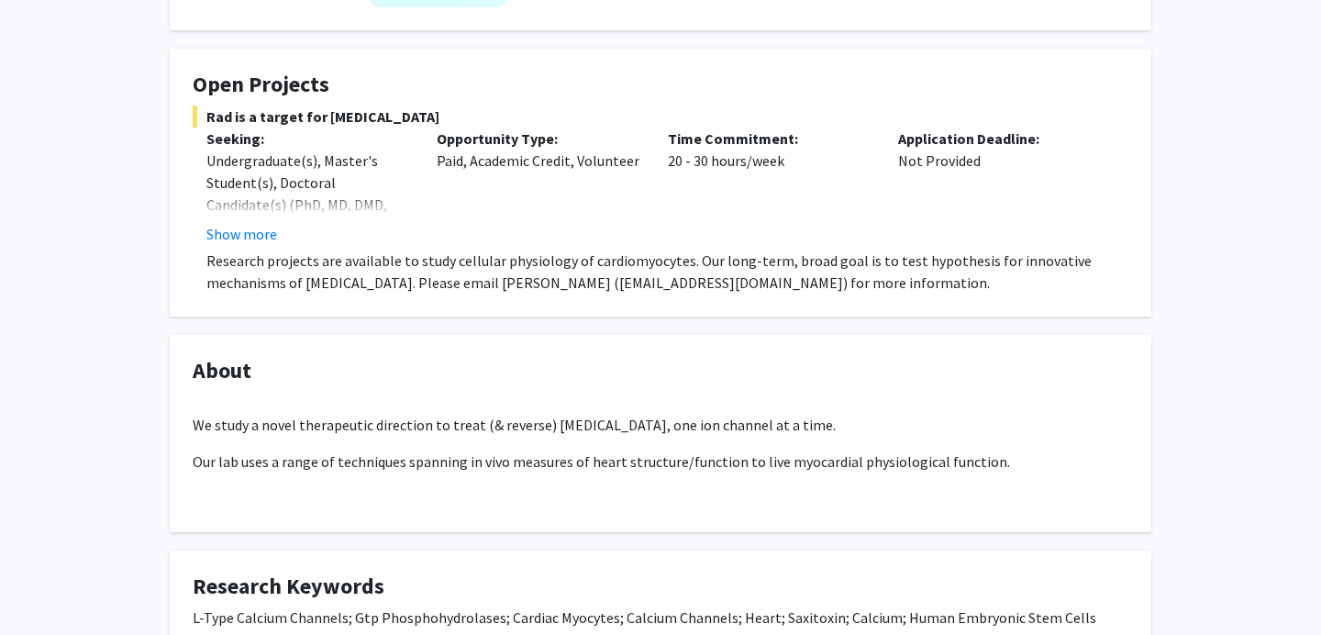
scroll to position [955, 0]
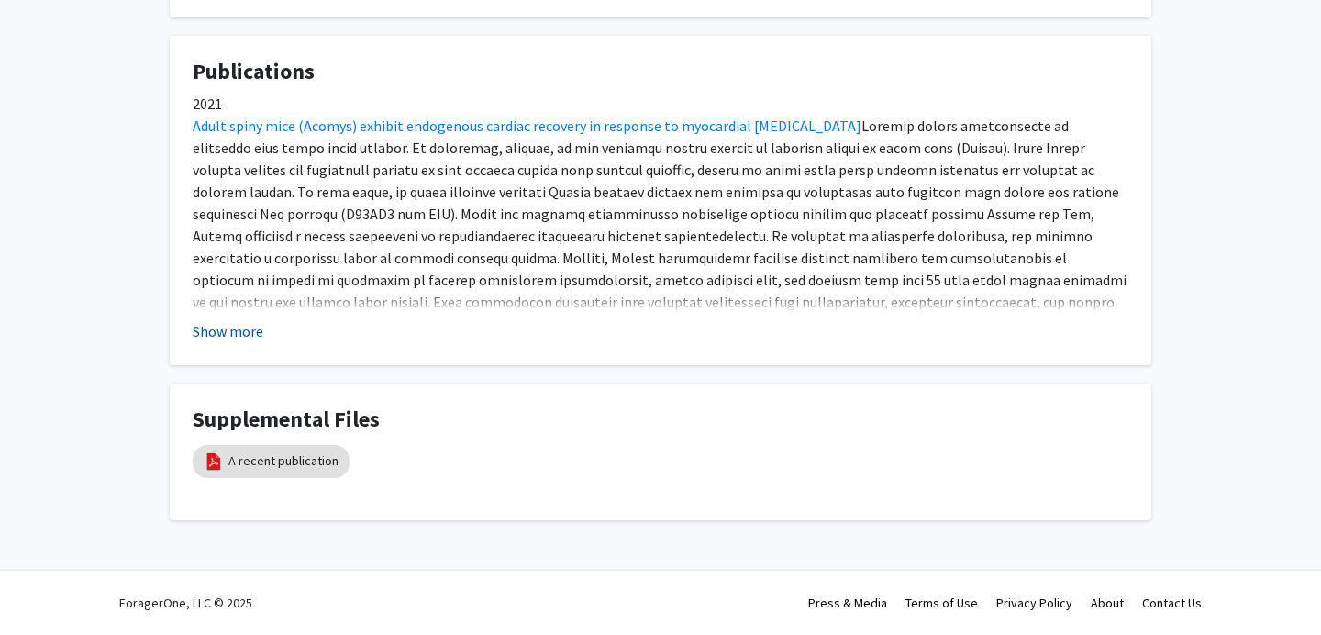
click at [252, 330] on button "Show more" at bounding box center [228, 331] width 71 height 22
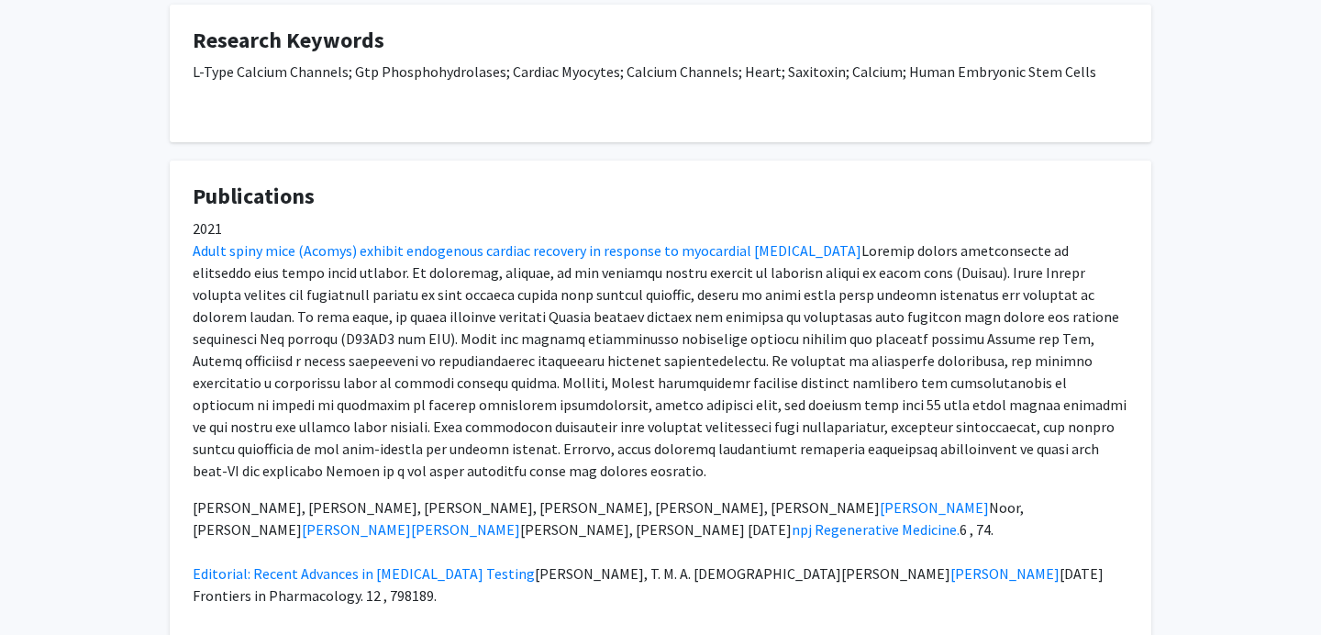
scroll to position [841, 0]
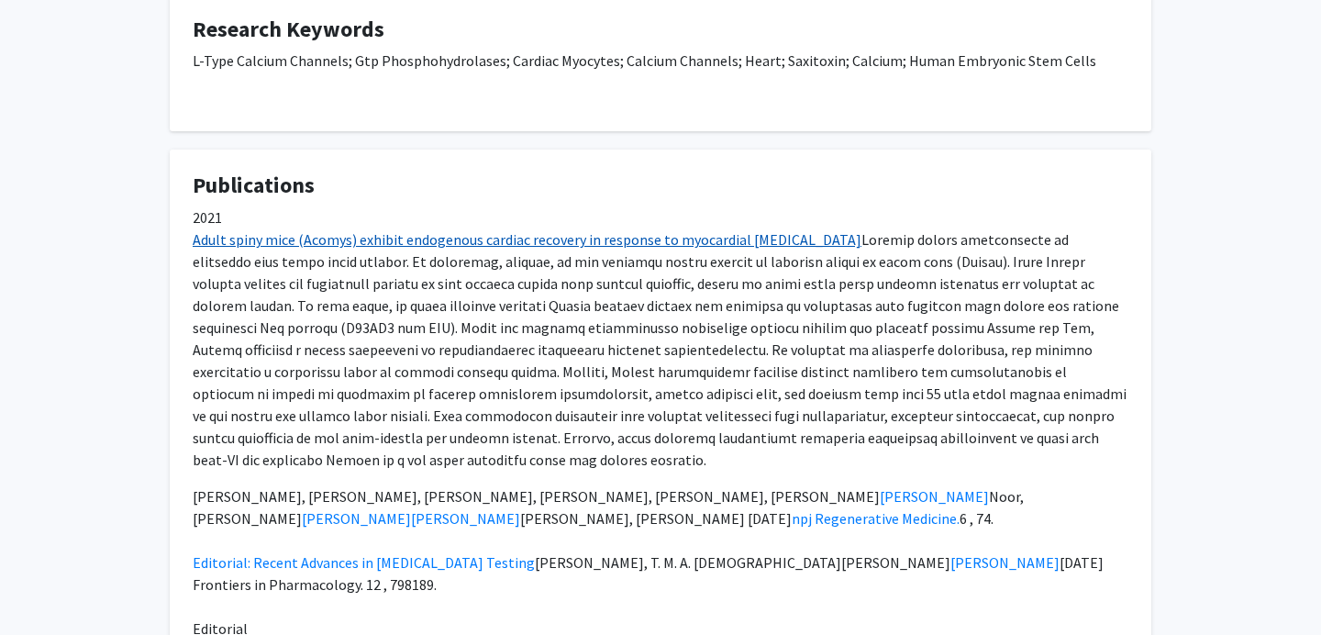
click at [553, 238] on link "Adult spiny mice (Acomys) exhibit endogenous cardiac recovery in response to my…" at bounding box center [527, 239] width 669 height 18
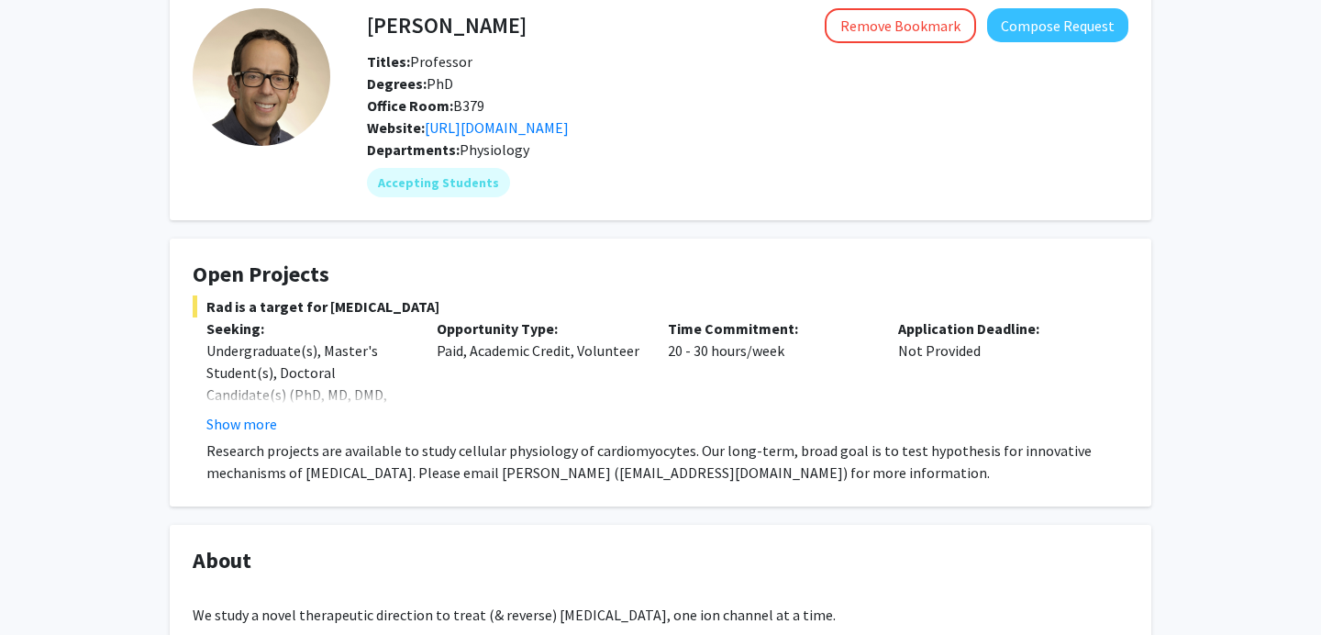
scroll to position [100, 0]
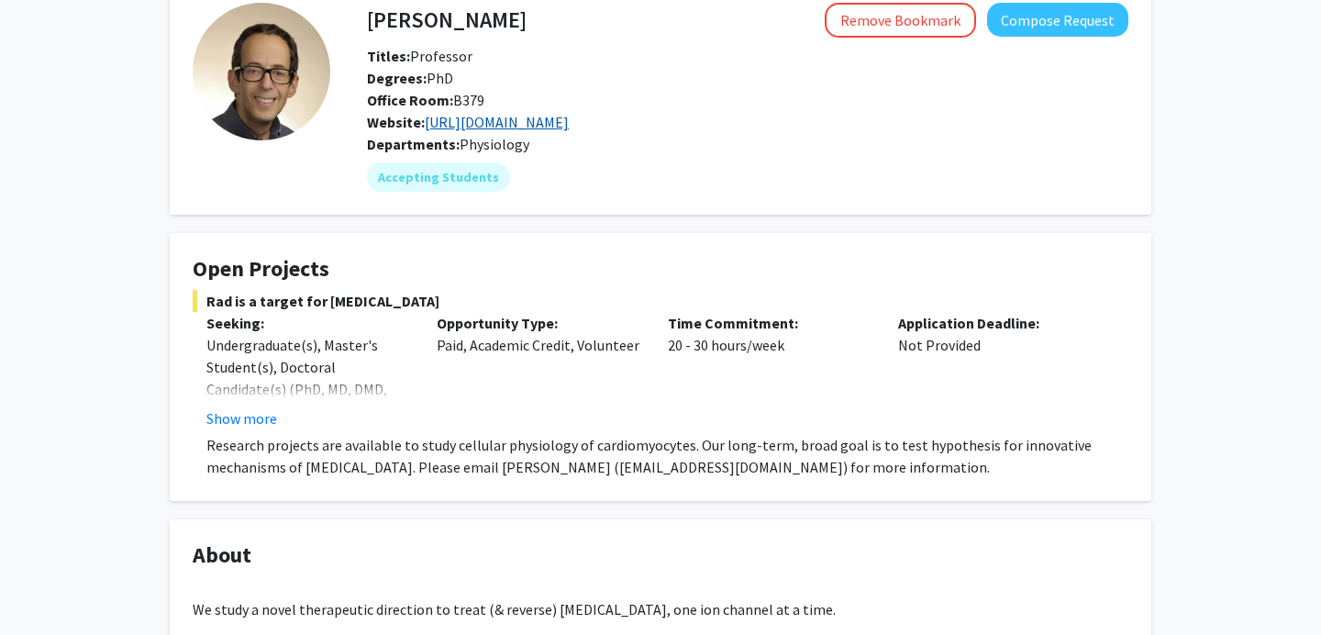
click at [569, 122] on link "https://medicine.uky.edu/users/jsatin1" at bounding box center [497, 122] width 144 height 18
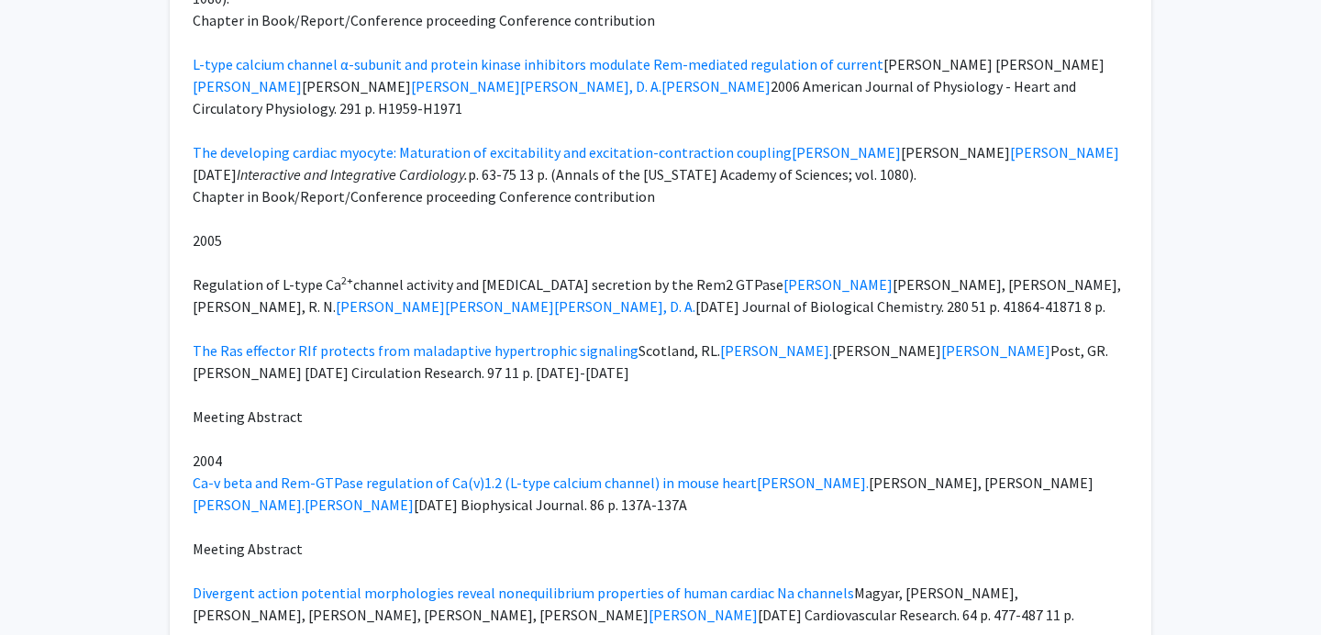
scroll to position [5712, 0]
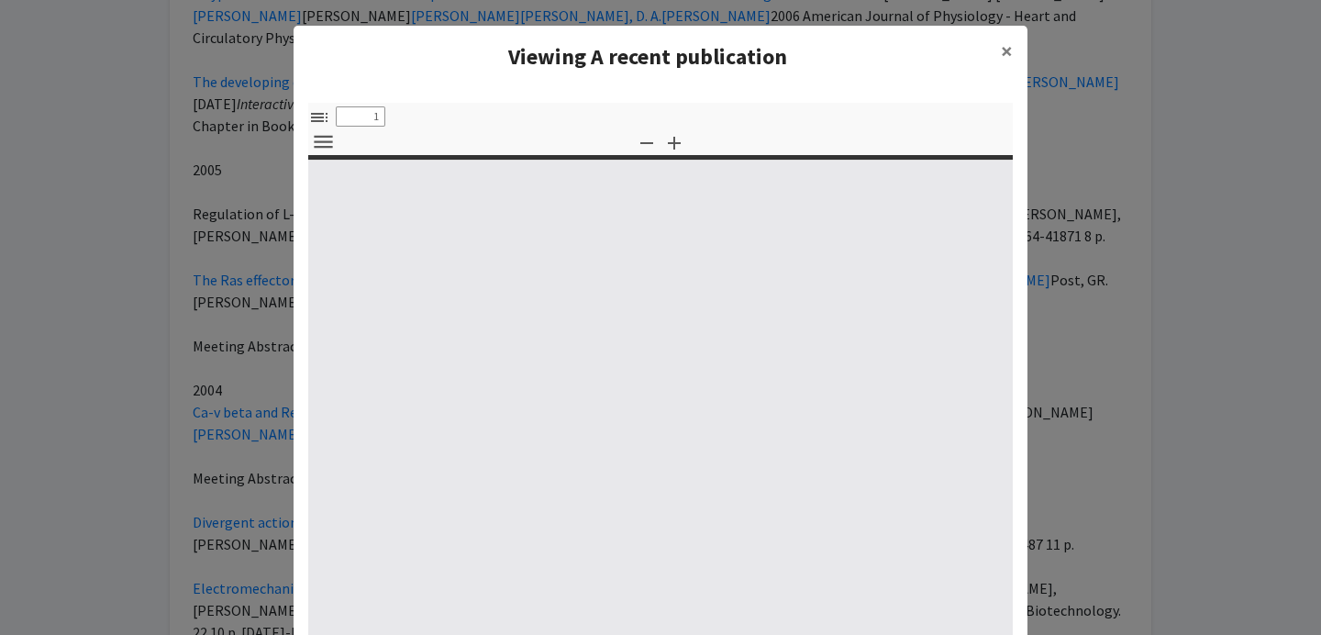
select select "custom"
type input "0"
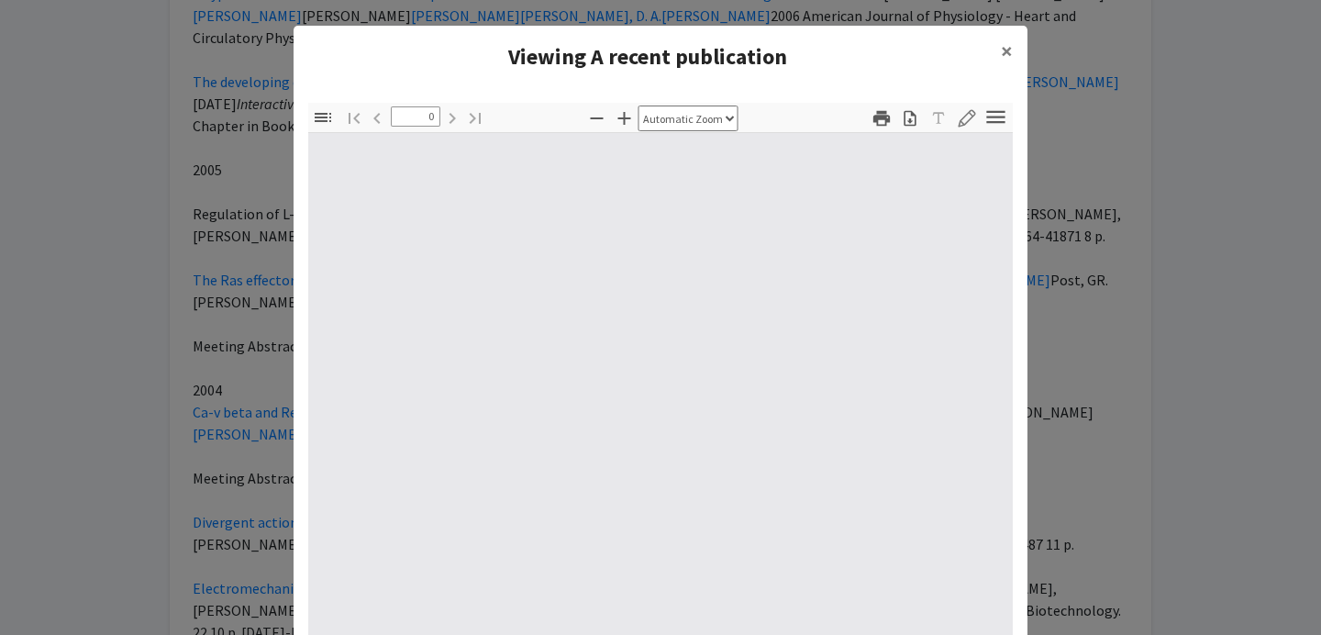
select select "custom"
type input "1"
select select "auto"
type input "1"
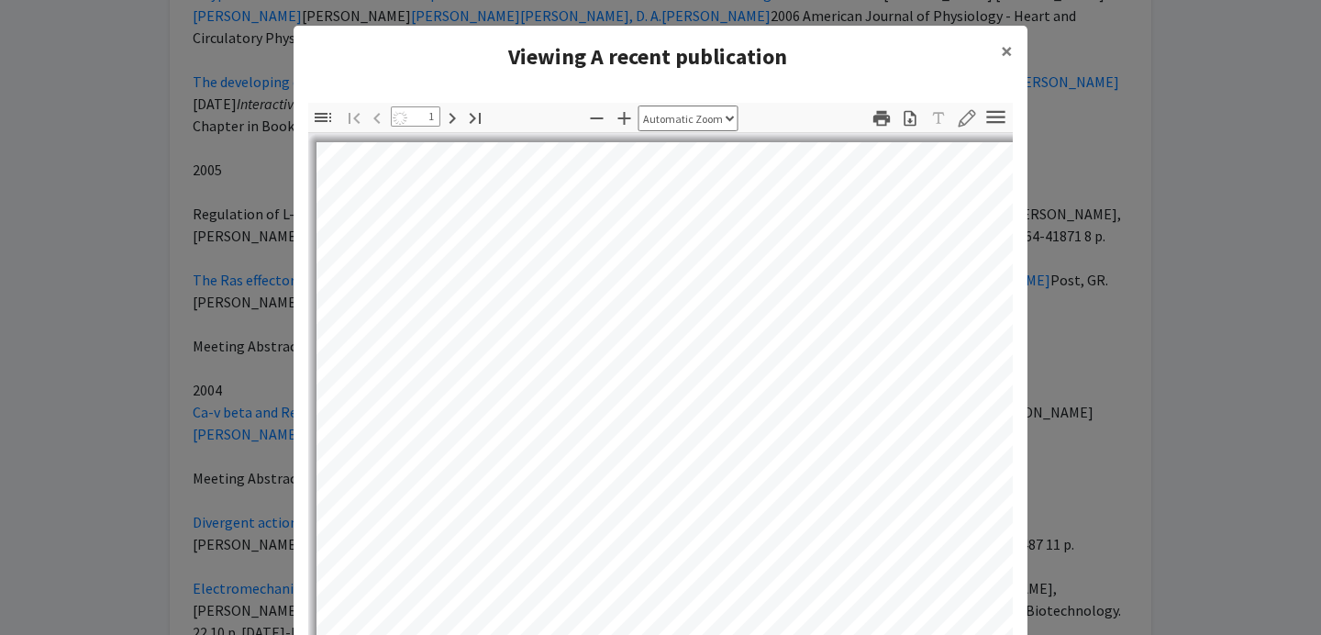
select select "auto"
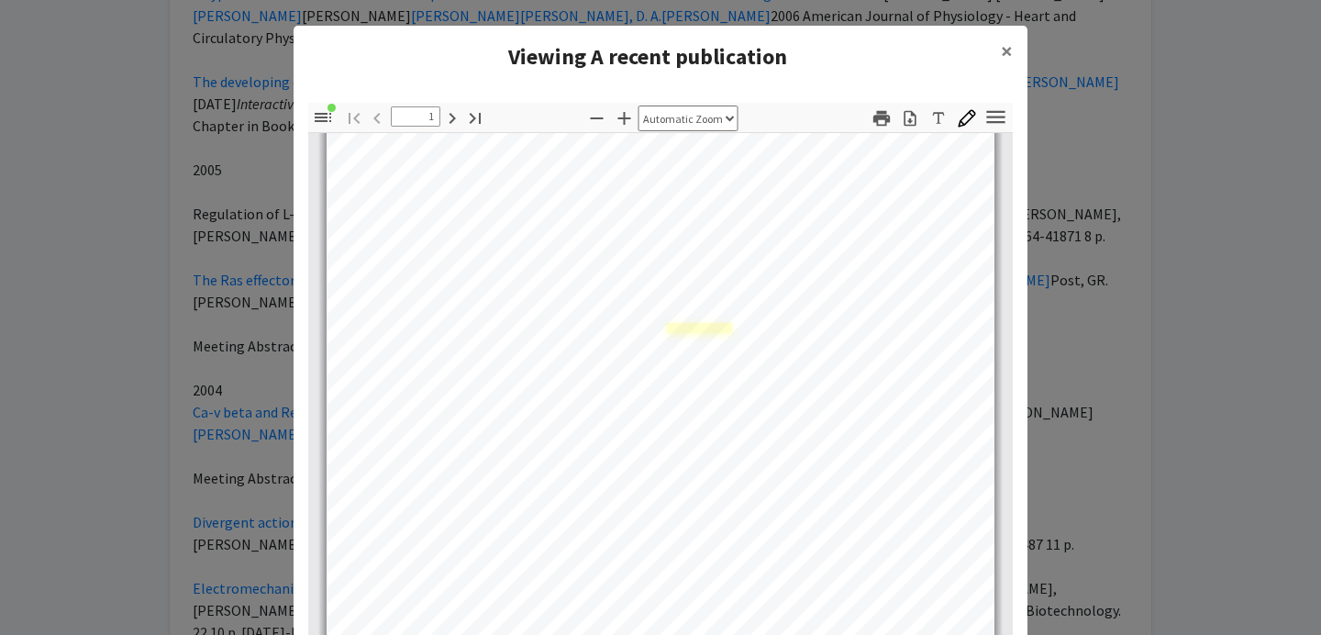
scroll to position [0, 0]
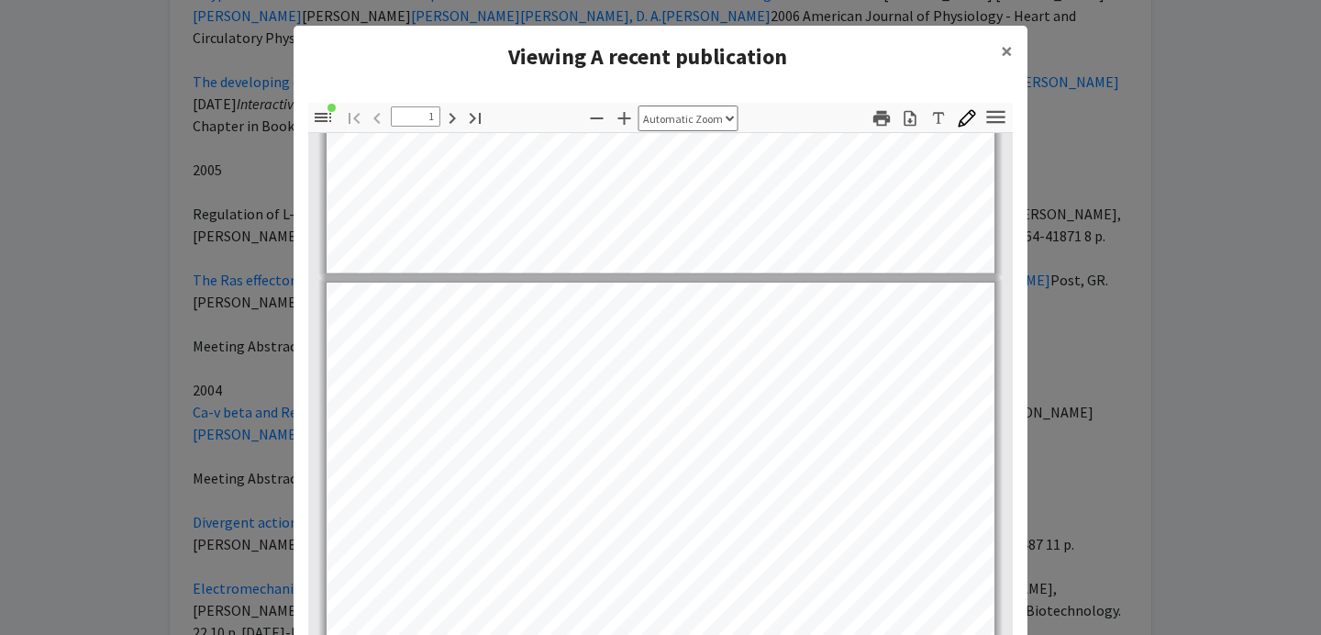
type input "2"
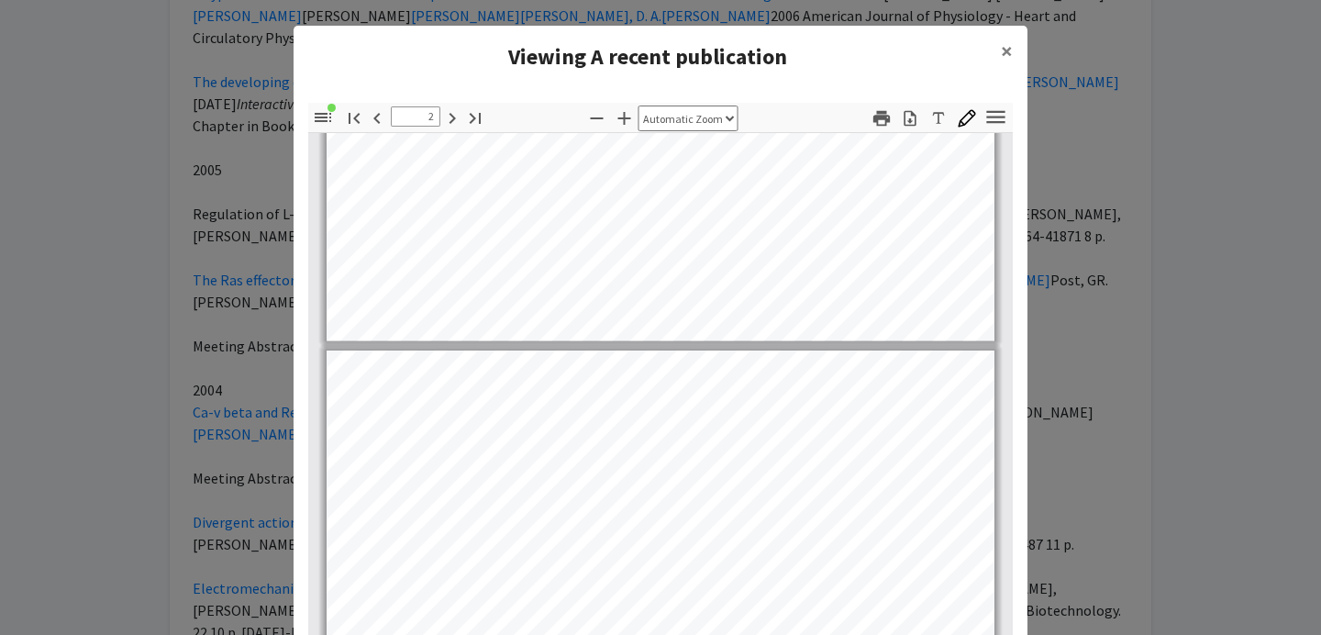
scroll to position [657, 0]
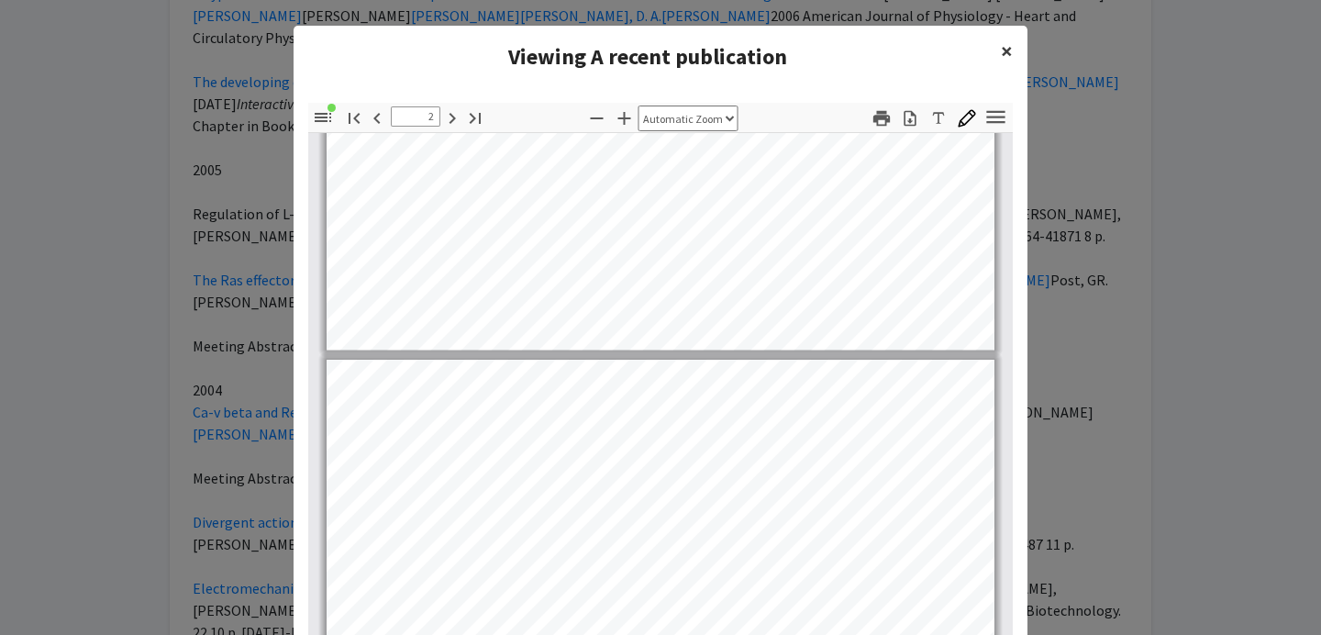
click at [1003, 50] on span "×" at bounding box center [1007, 51] width 12 height 28
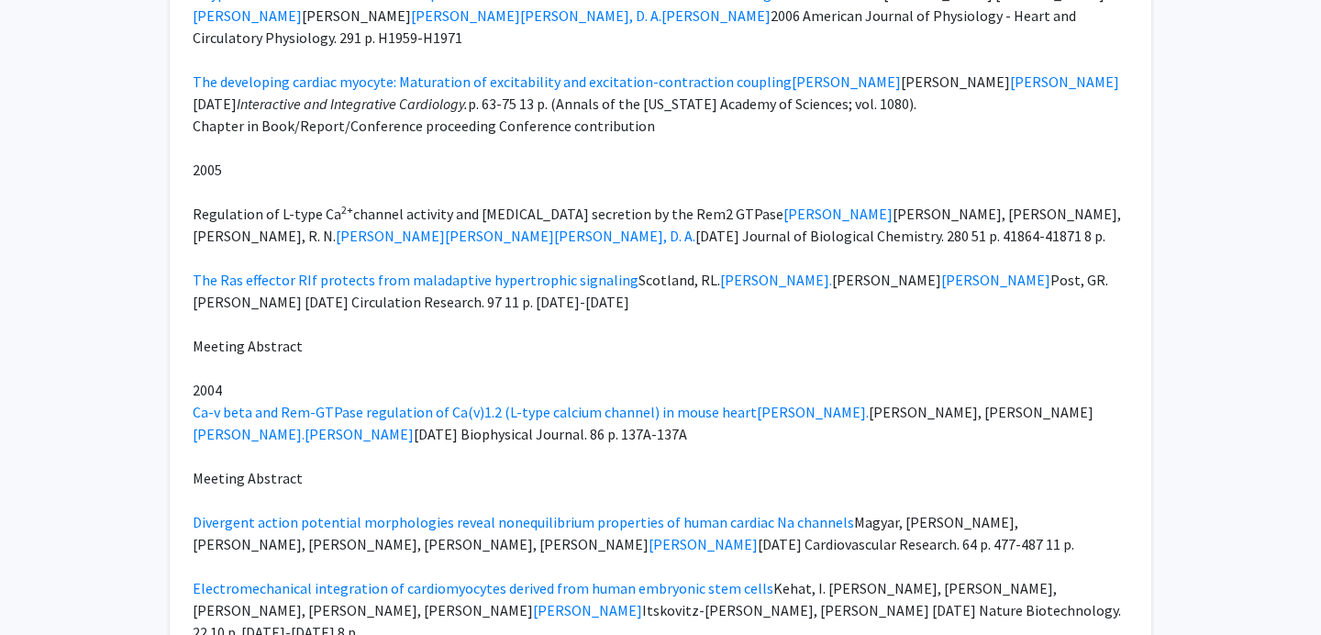
select select "custom"
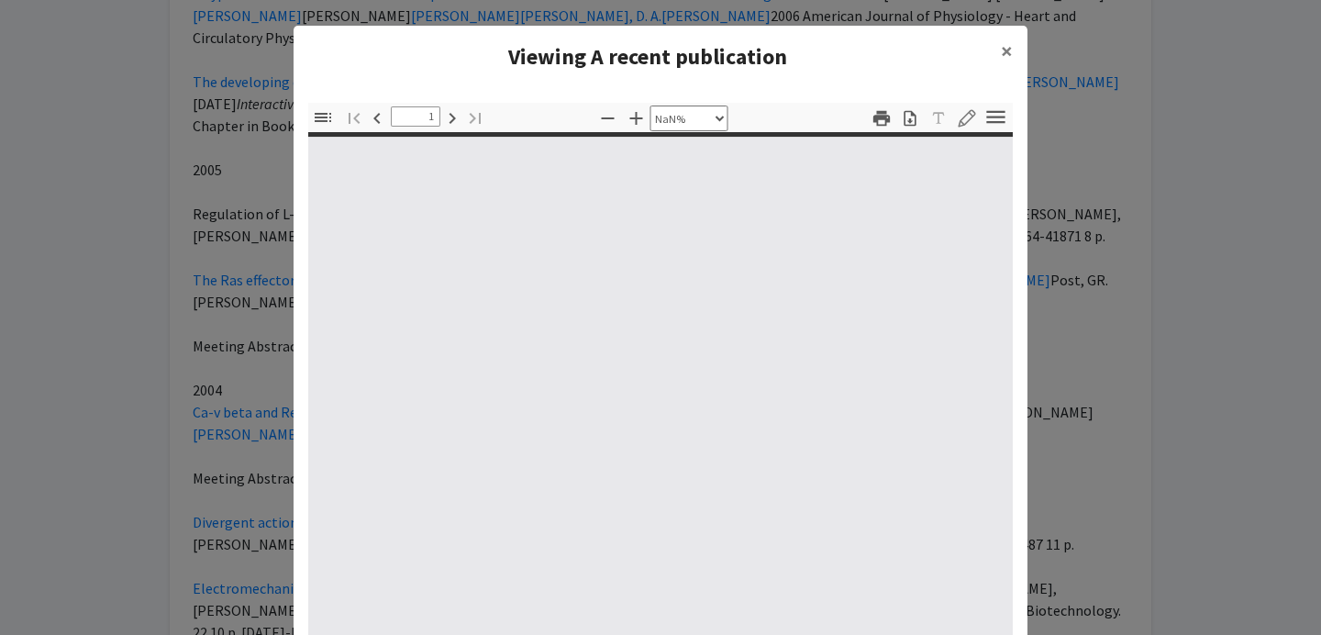
type input "0"
select select "custom"
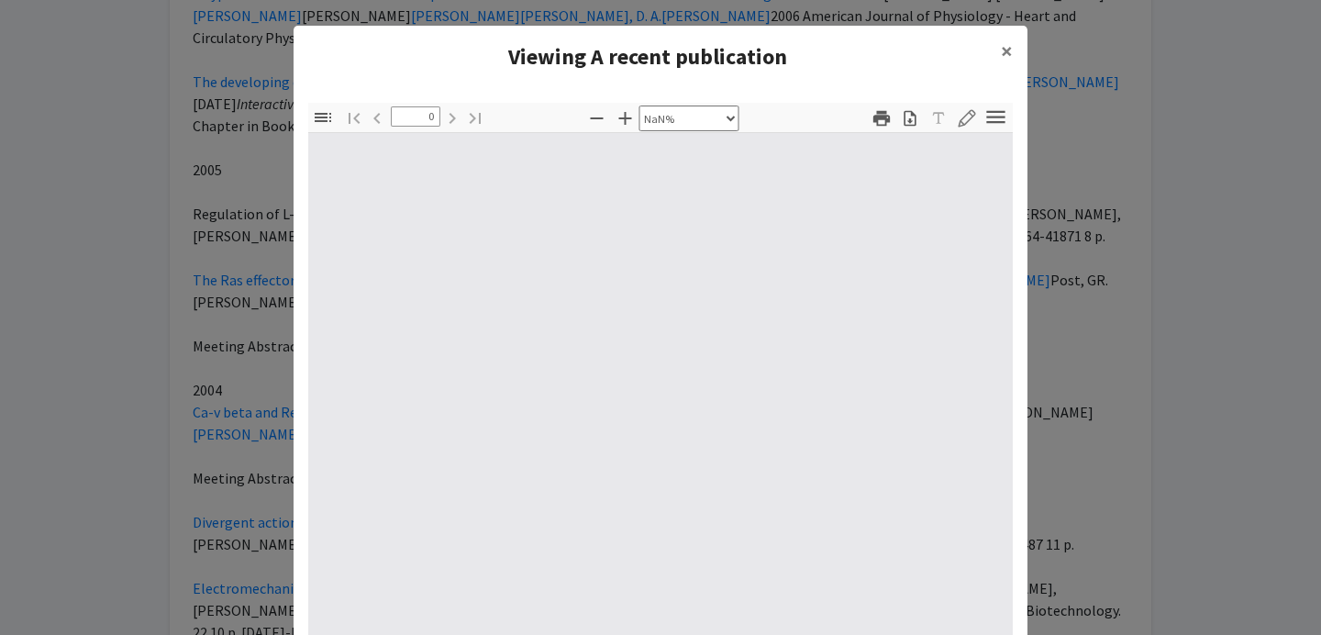
type input "1"
select select "auto"
type input "1"
select select "auto"
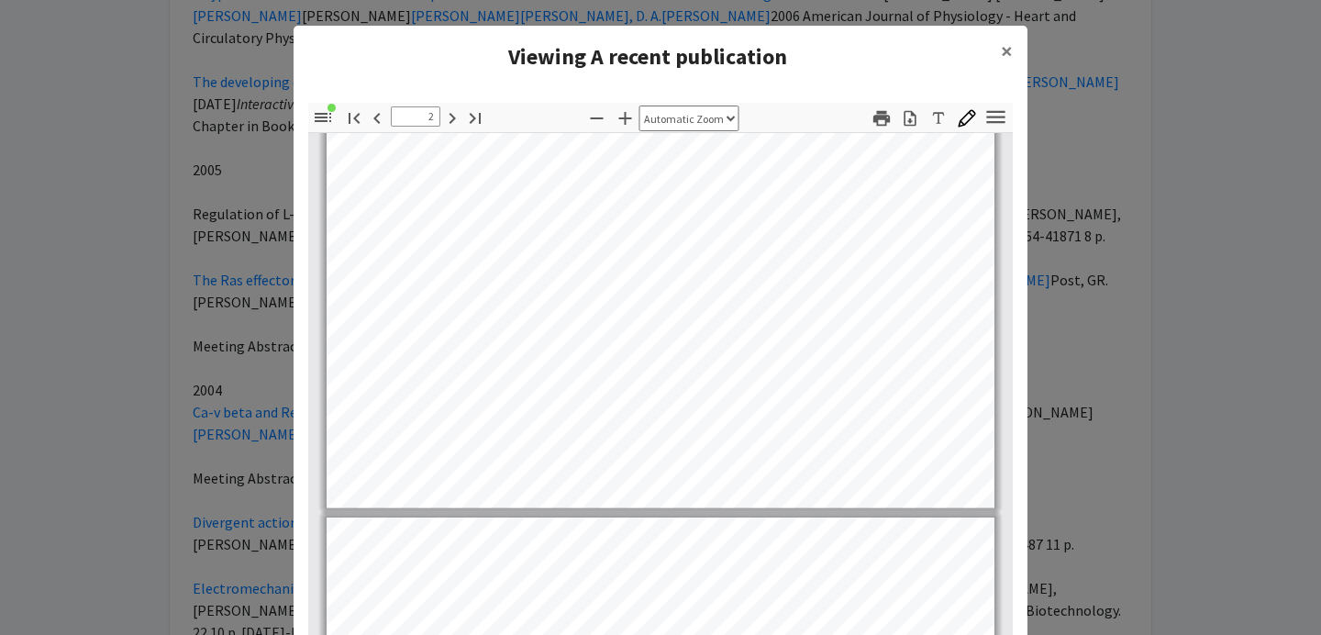
scroll to position [1373, 0]
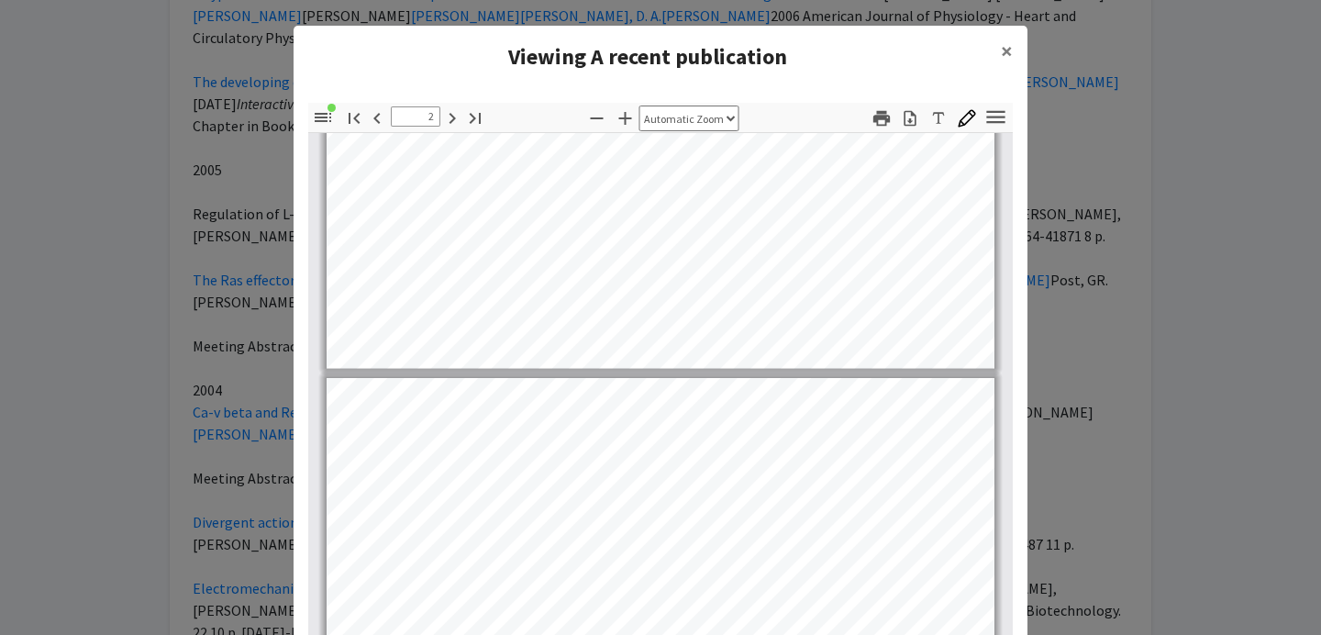
type input "3"
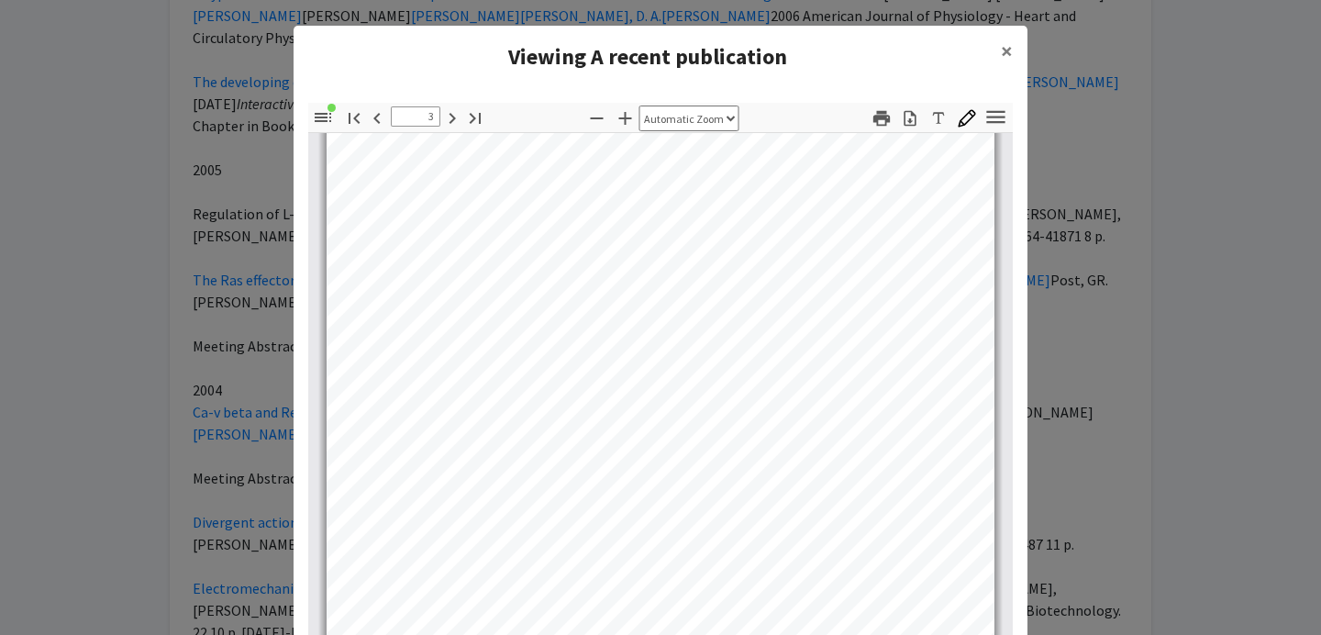
scroll to position [2043, 0]
click at [1008, 61] on span "×" at bounding box center [1007, 51] width 12 height 28
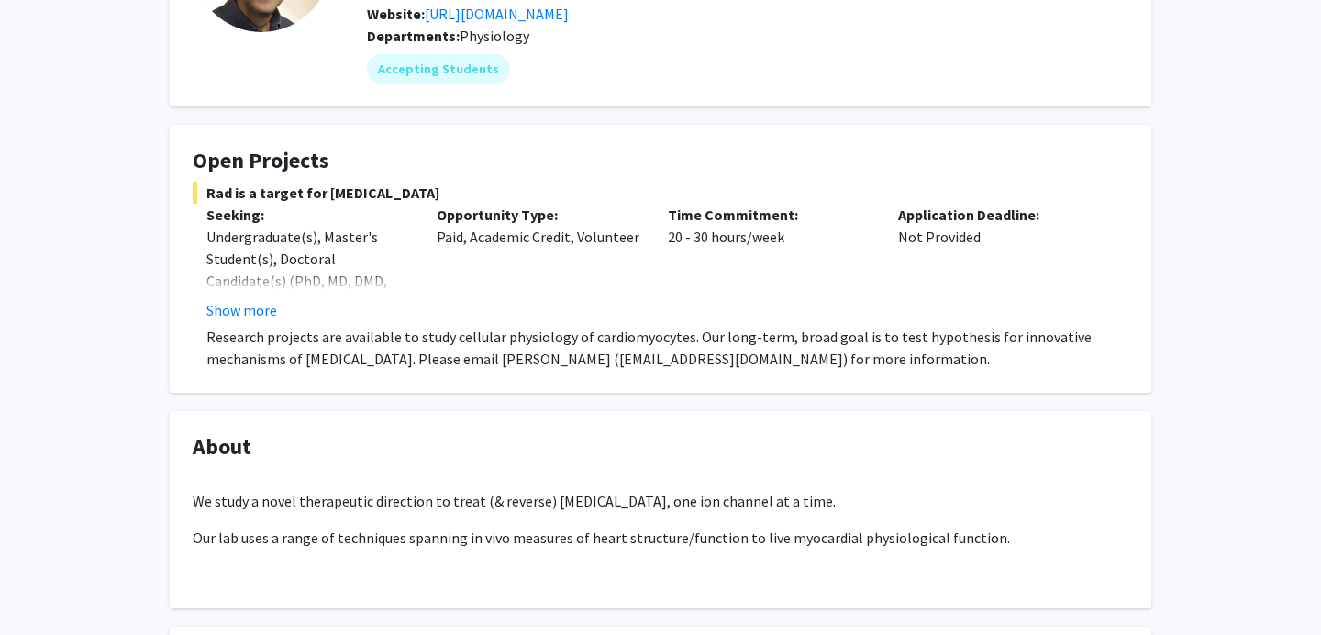
scroll to position [0, 0]
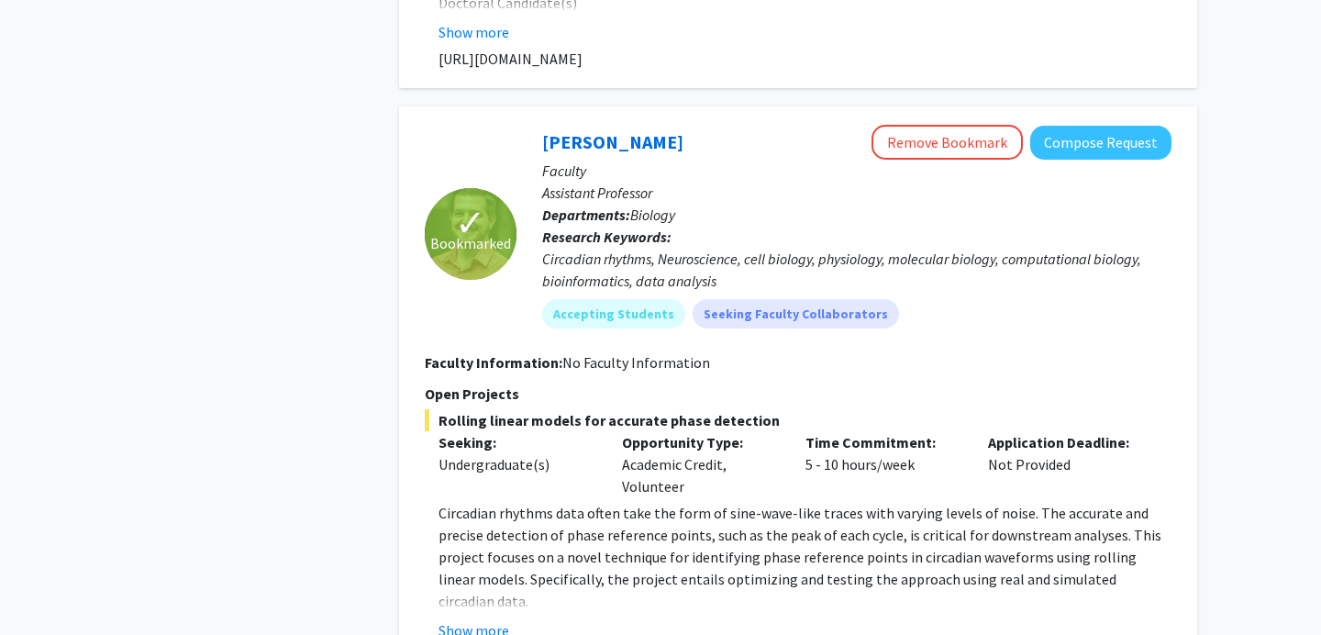
scroll to position [5778, 0]
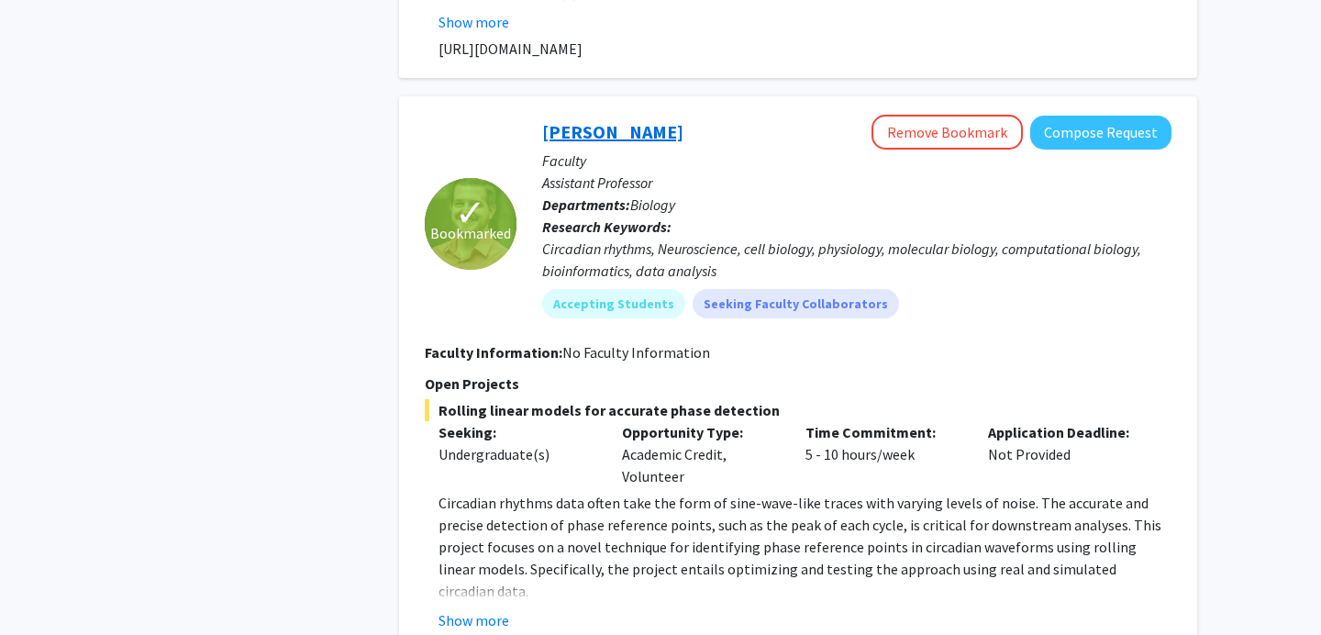
click at [580, 120] on link "[PERSON_NAME]" at bounding box center [612, 131] width 141 height 23
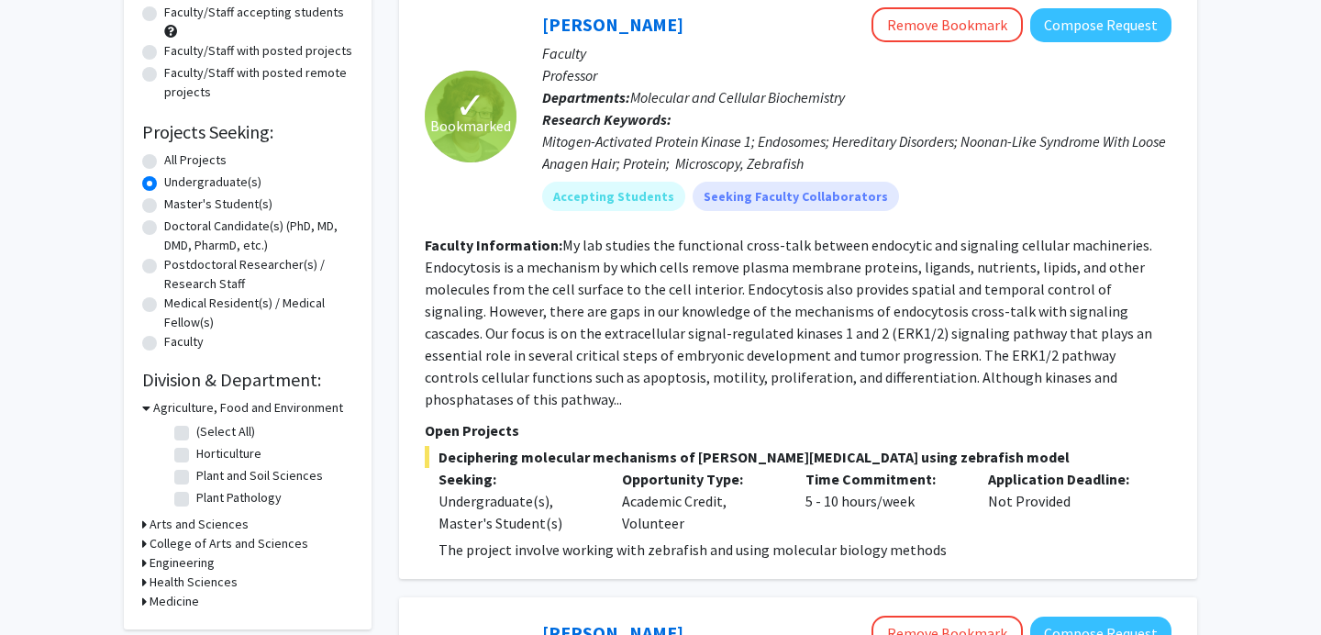
scroll to position [184, 0]
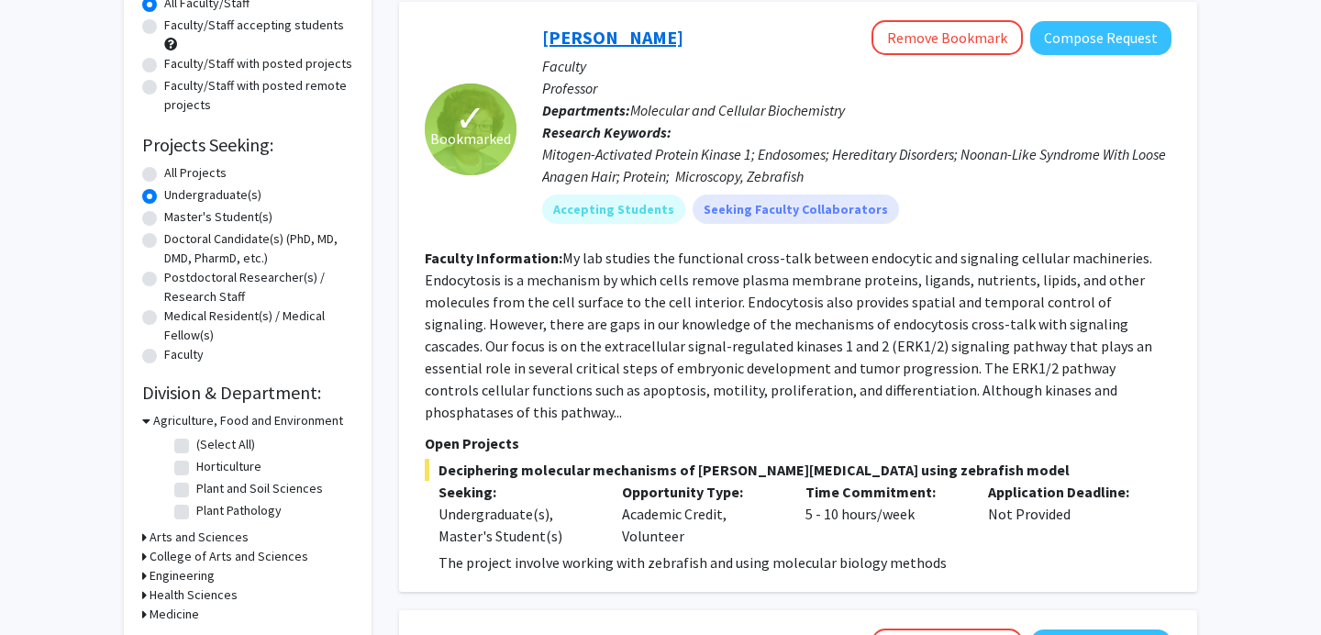
click at [601, 44] on link "[PERSON_NAME]" at bounding box center [612, 37] width 141 height 23
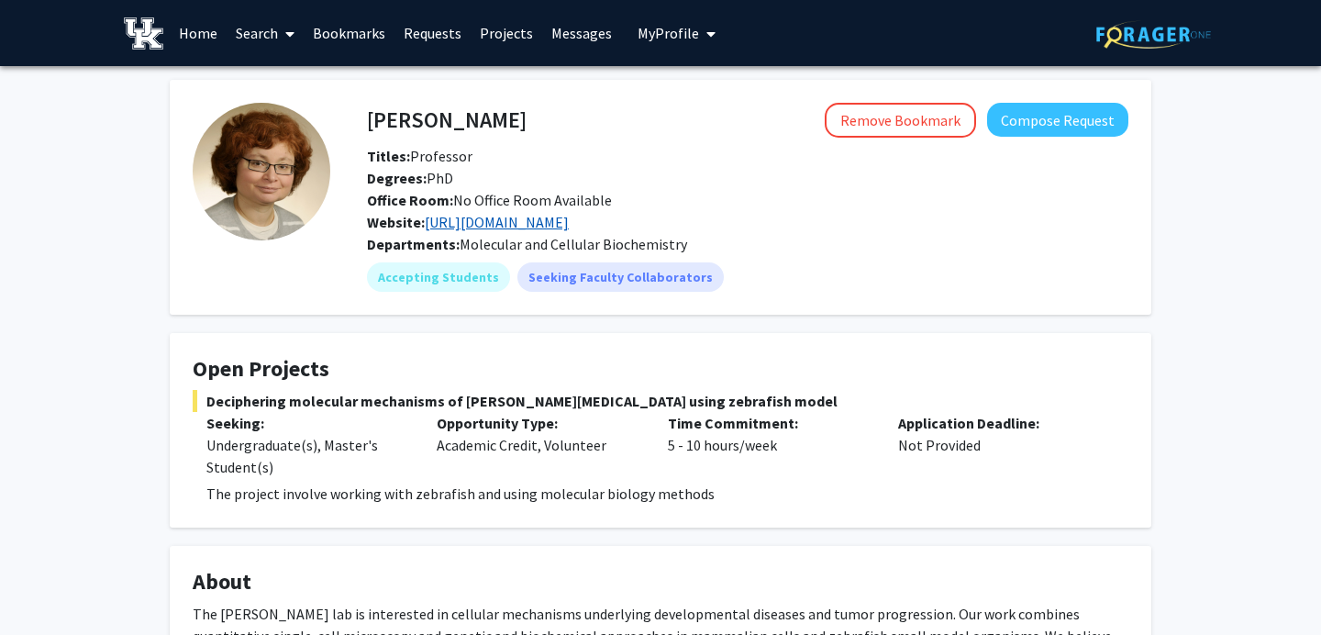
click at [475, 220] on link "http://galperinlab.com/" at bounding box center [497, 222] width 144 height 18
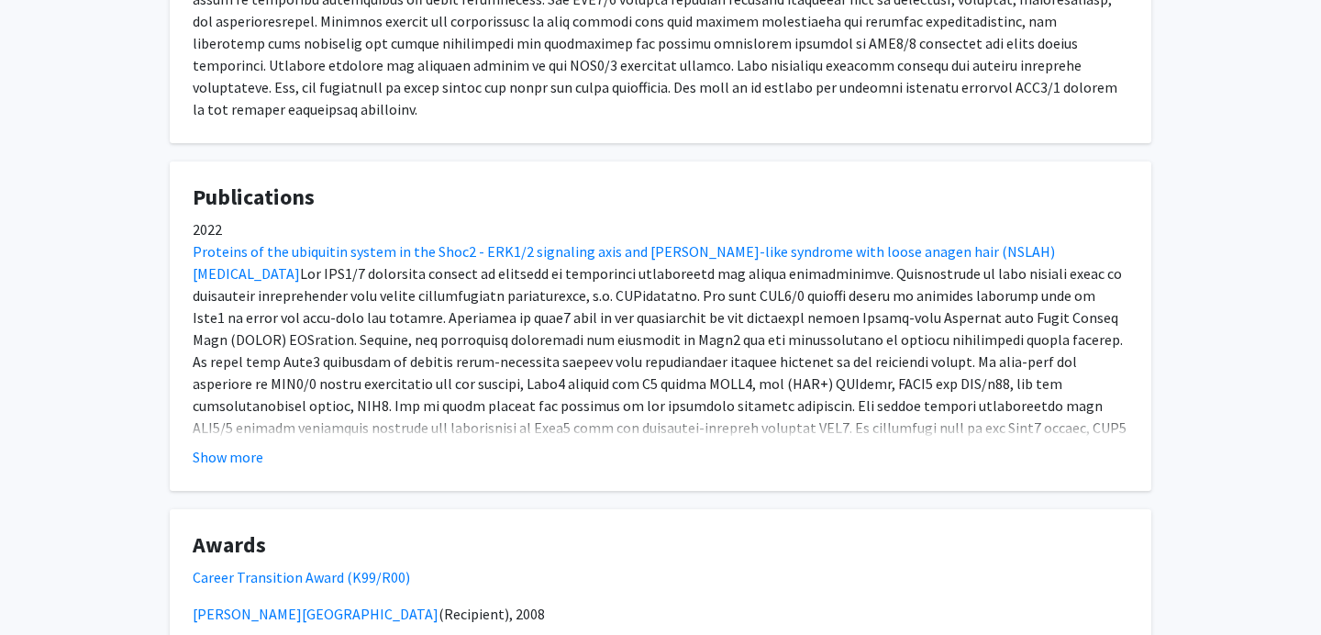
scroll to position [1217, 0]
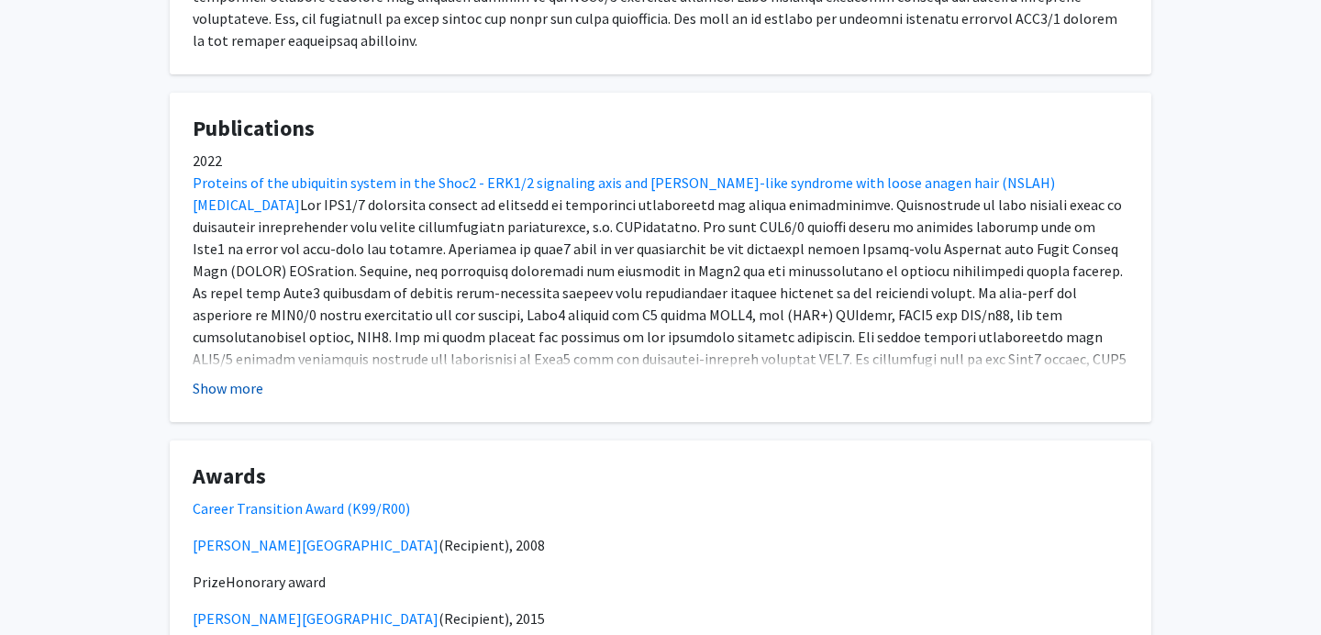
click at [228, 377] on button "Show more" at bounding box center [228, 388] width 71 height 22
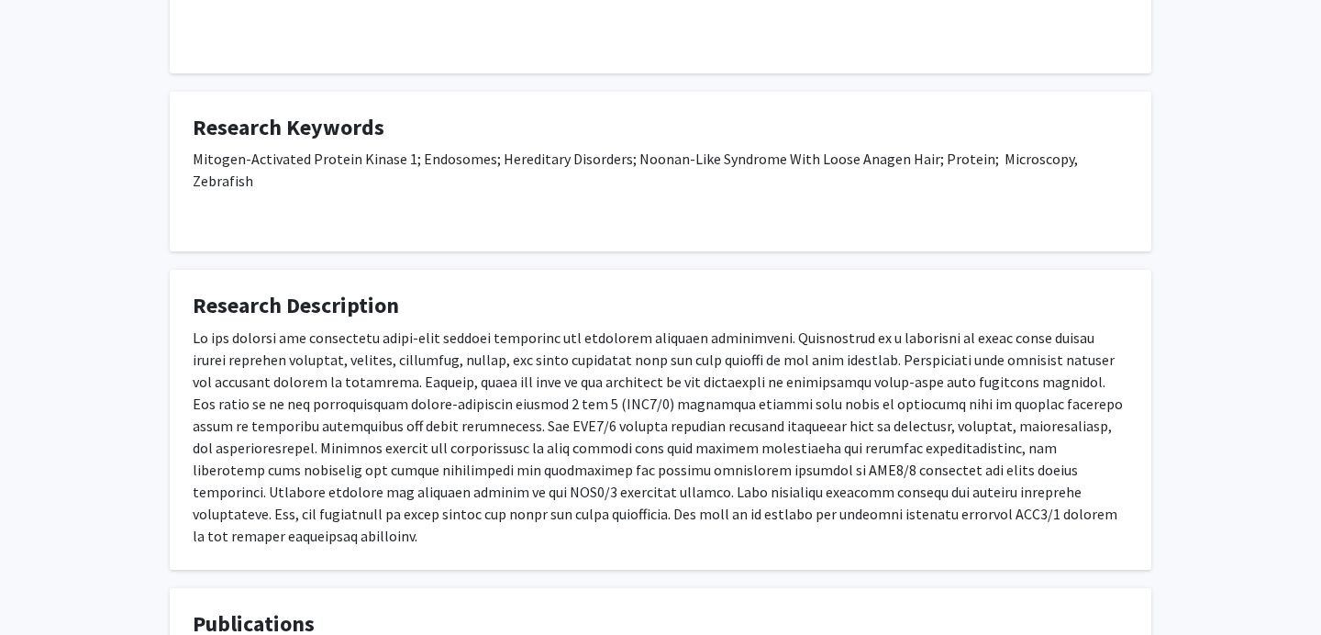
scroll to position [0, 0]
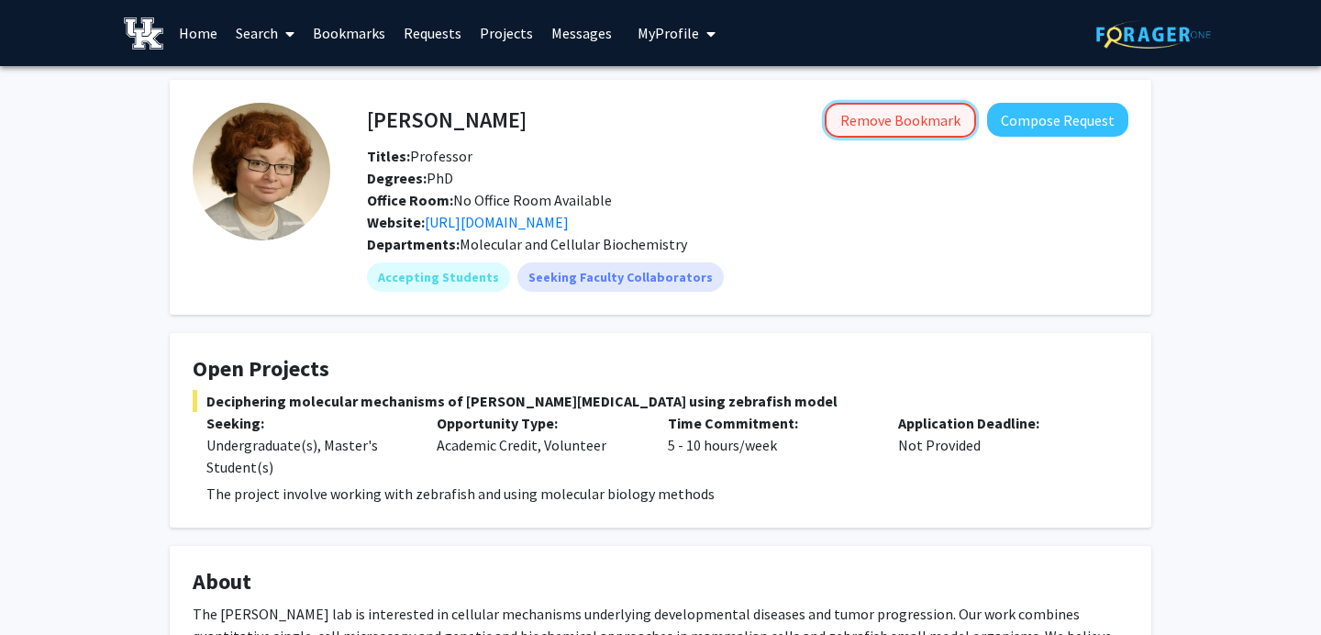
click at [898, 120] on button "Remove Bookmark" at bounding box center [900, 120] width 151 height 35
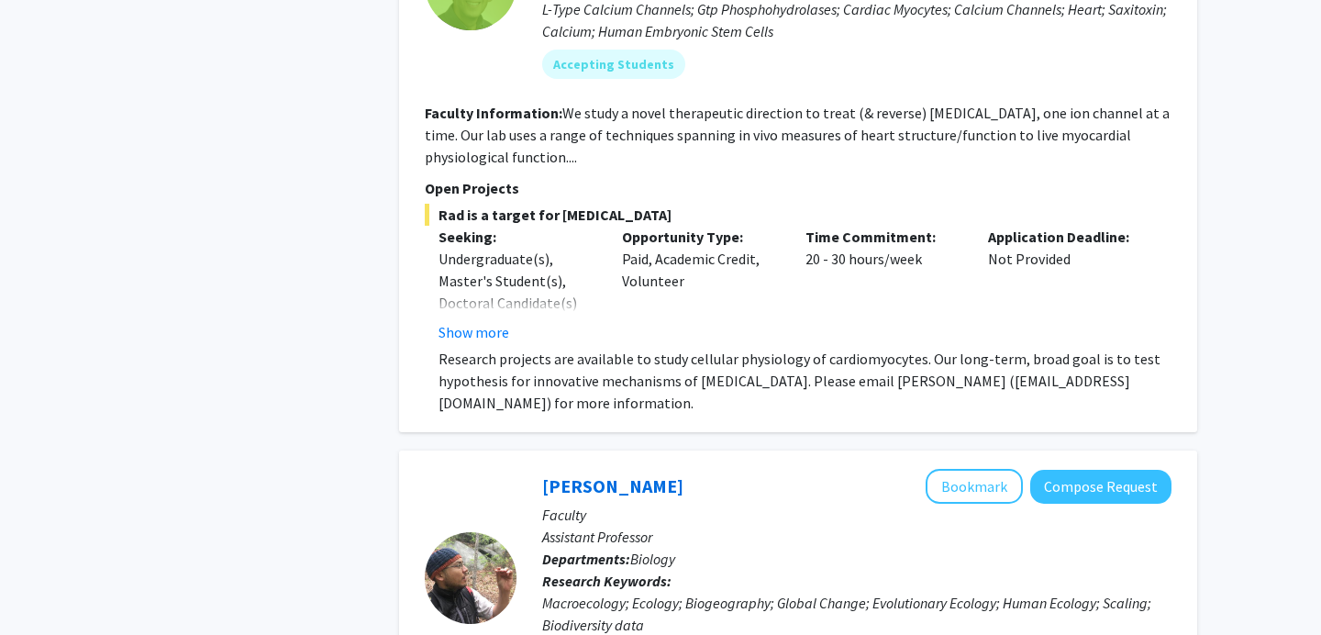
scroll to position [1272, 0]
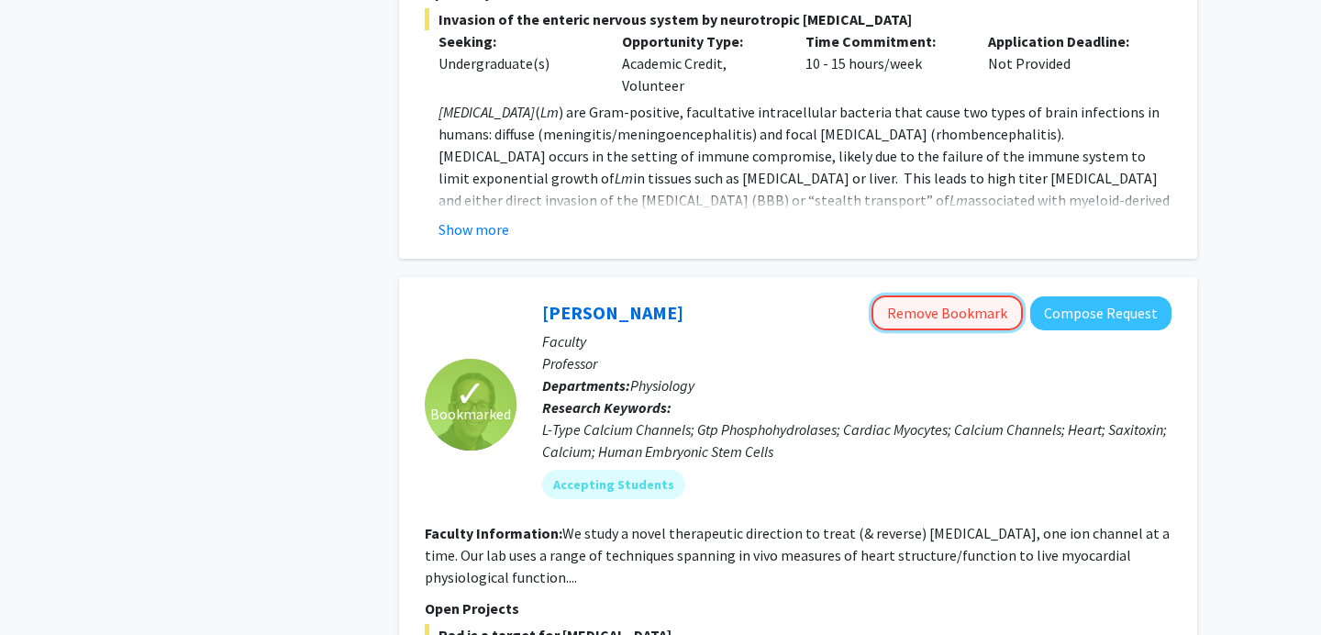
click at [958, 295] on button "Remove Bookmark" at bounding box center [947, 312] width 151 height 35
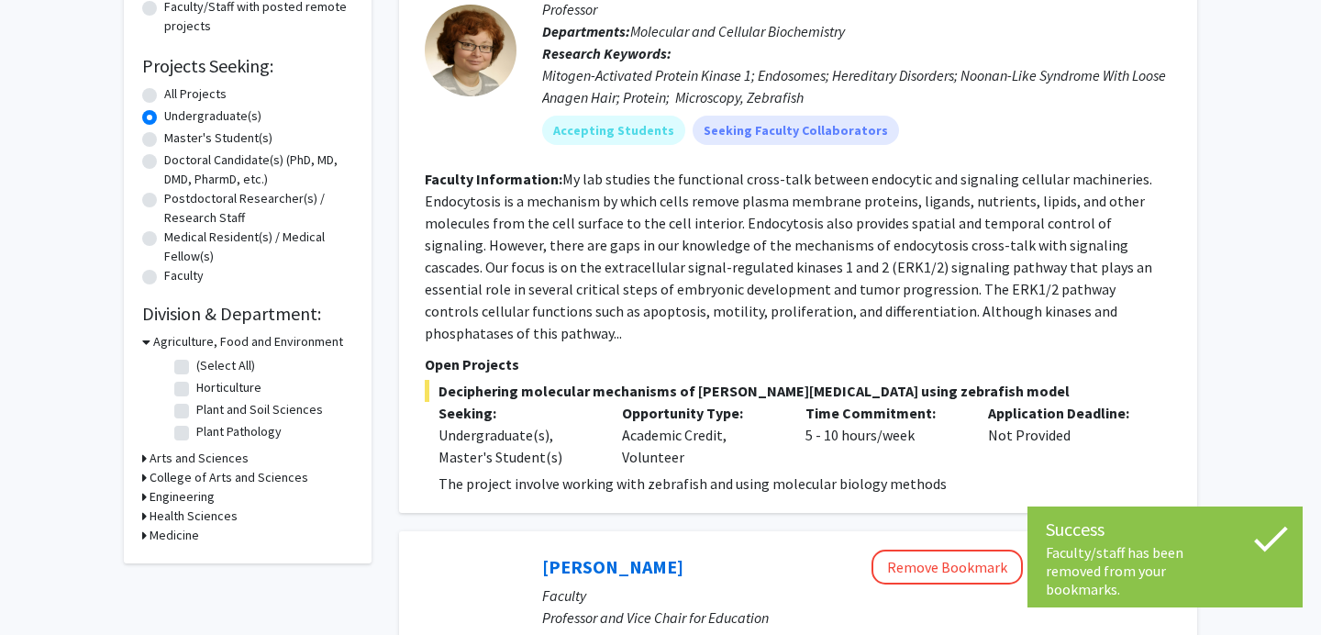
scroll to position [0, 0]
